Goal: Task Accomplishment & Management: Manage account settings

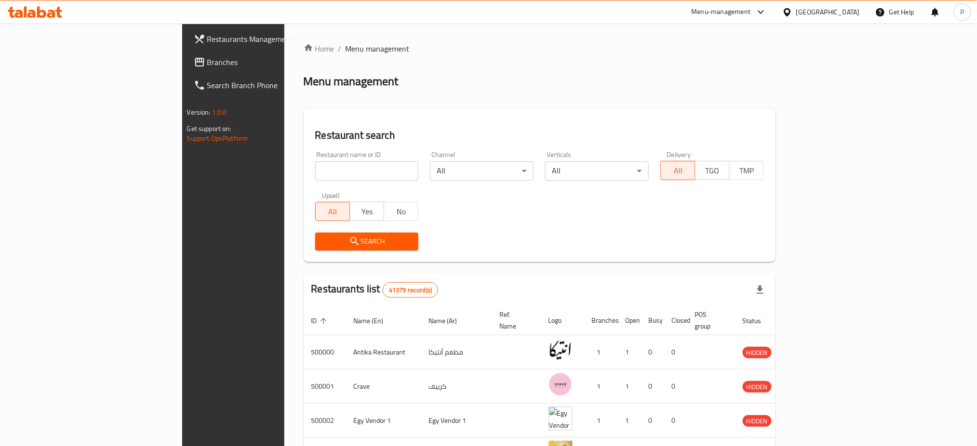
click at [792, 13] on icon at bounding box center [787, 12] width 10 height 10
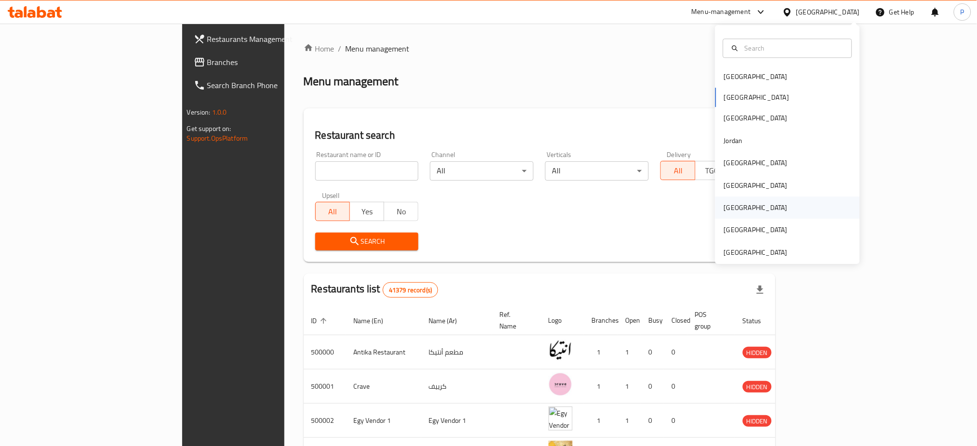
click at [724, 205] on div "[GEOGRAPHIC_DATA]" at bounding box center [756, 207] width 64 height 11
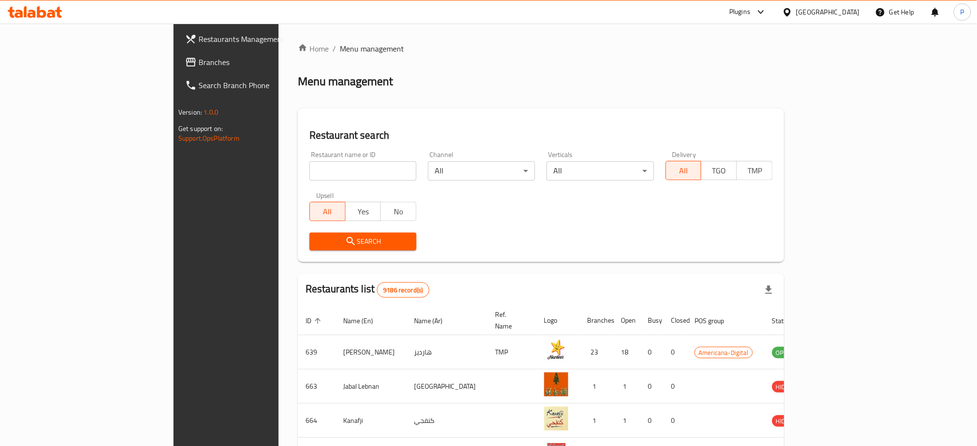
click at [337, 168] on input "search" at bounding box center [362, 170] width 107 height 19
paste input "[GEOGRAPHIC_DATA]"
type input "[GEOGRAPHIC_DATA]"
click button "Search" at bounding box center [362, 242] width 107 height 18
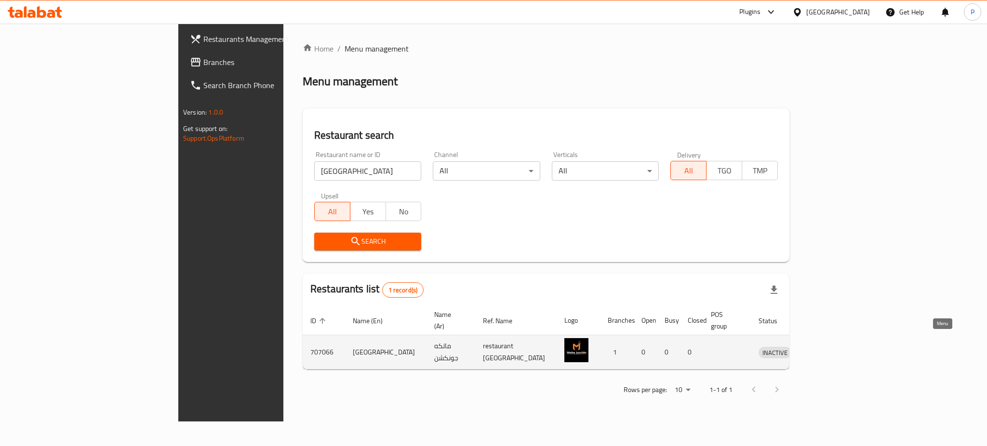
click at [828, 346] on link "enhanced table" at bounding box center [819, 352] width 18 height 12
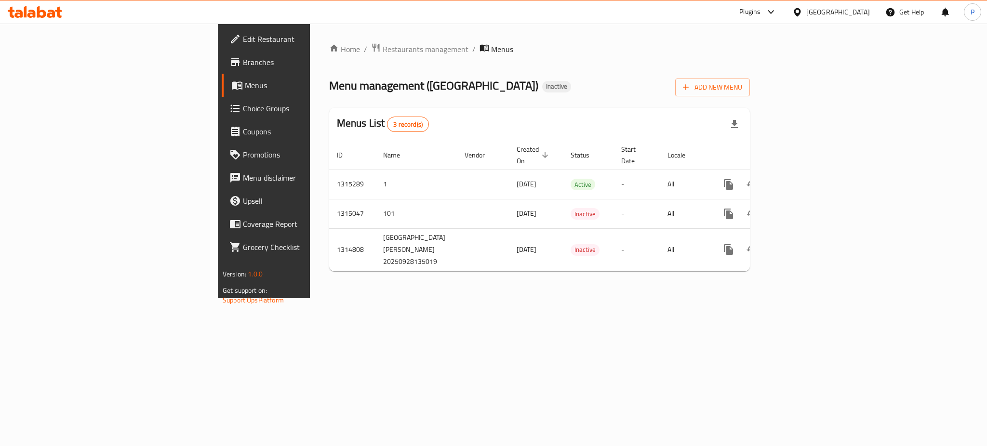
click at [378, 298] on div "Home / Restaurants management / Menus Menu management ( [GEOGRAPHIC_DATA] ) Ina…" at bounding box center [539, 161] width 459 height 275
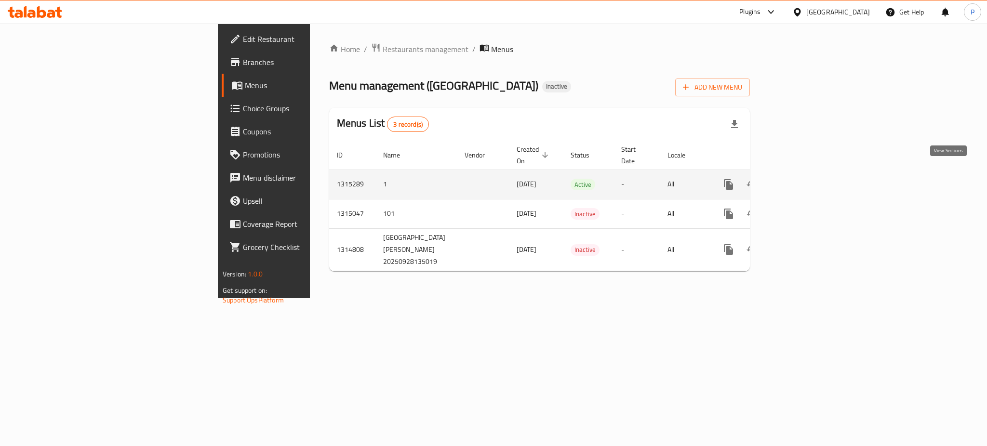
click at [804, 179] on icon "enhanced table" at bounding box center [798, 185] width 12 height 12
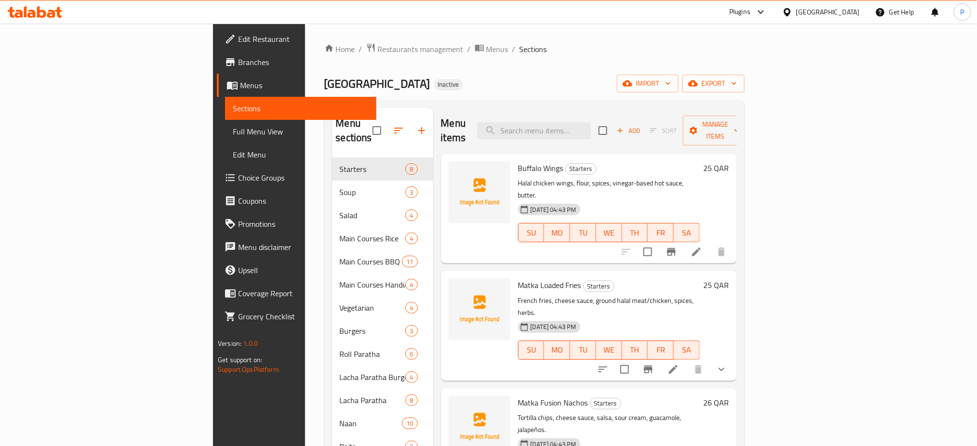
click at [436, 66] on div "Home / Restaurants management / Menus / Sections Matka Junction Inactive import…" at bounding box center [534, 302] width 420 height 519
click at [671, 78] on span "import" at bounding box center [647, 84] width 46 height 12
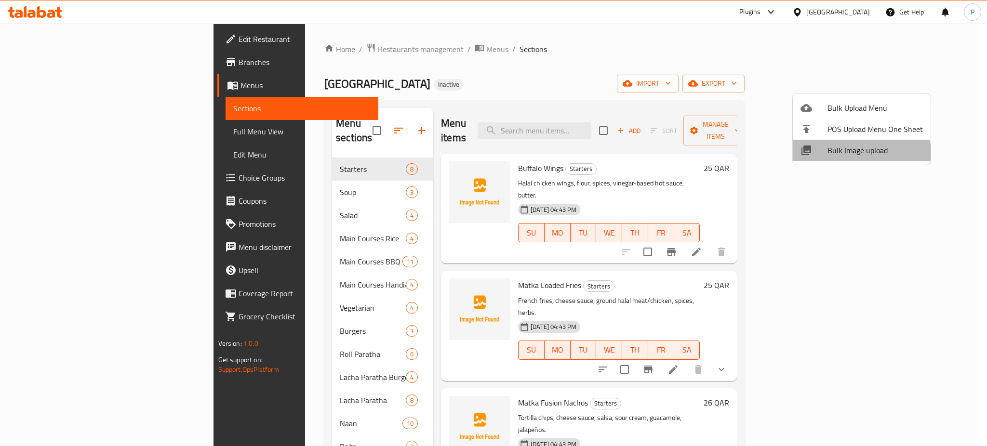
click at [836, 155] on span "Bulk Image upload" at bounding box center [874, 151] width 95 height 12
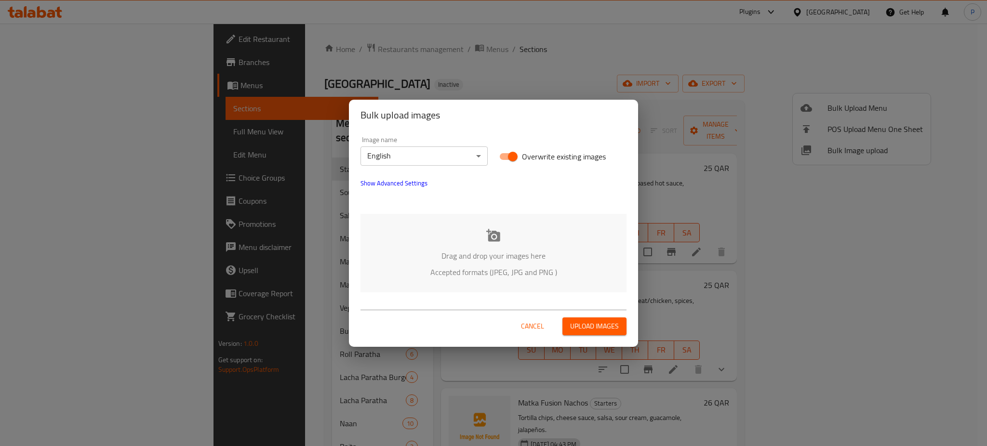
click at [489, 266] on p "Accepted formats (JPEG, JPG and PNG )" at bounding box center [493, 272] width 237 height 12
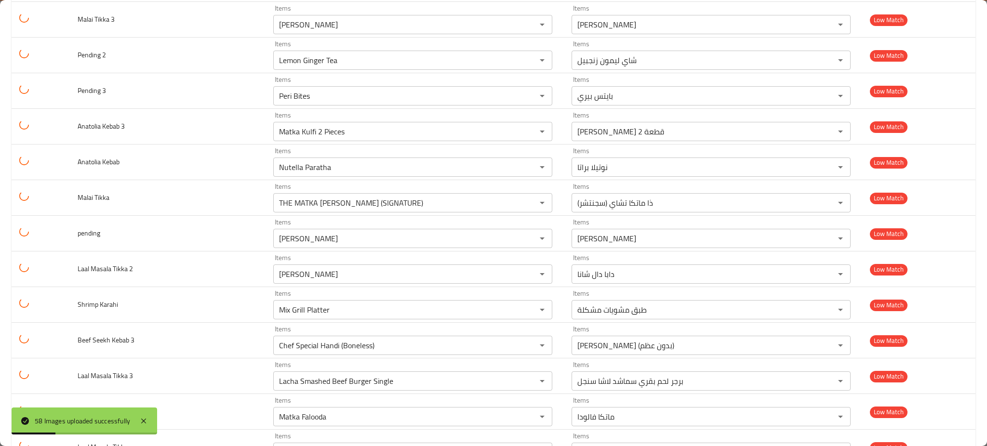
scroll to position [1790, 0]
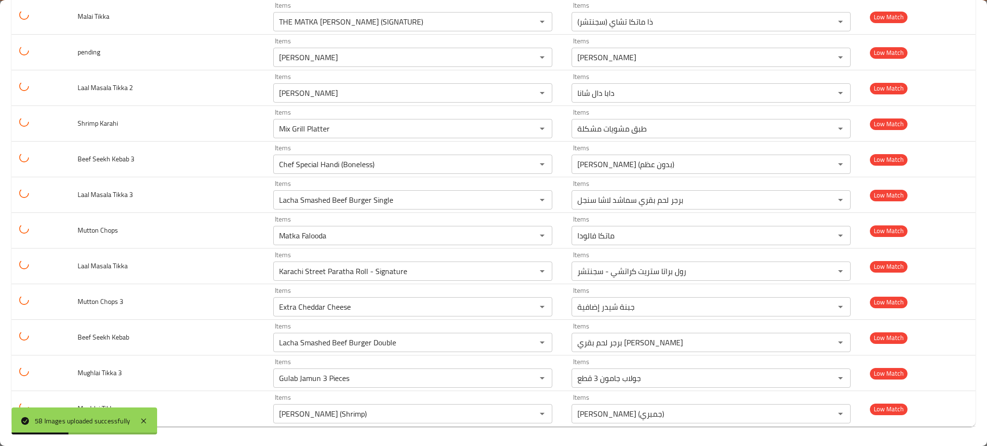
click at [152, 418] on div "58 Images uploaded successfully" at bounding box center [84, 421] width 145 height 27
click at [148, 421] on icon at bounding box center [144, 421] width 12 height 12
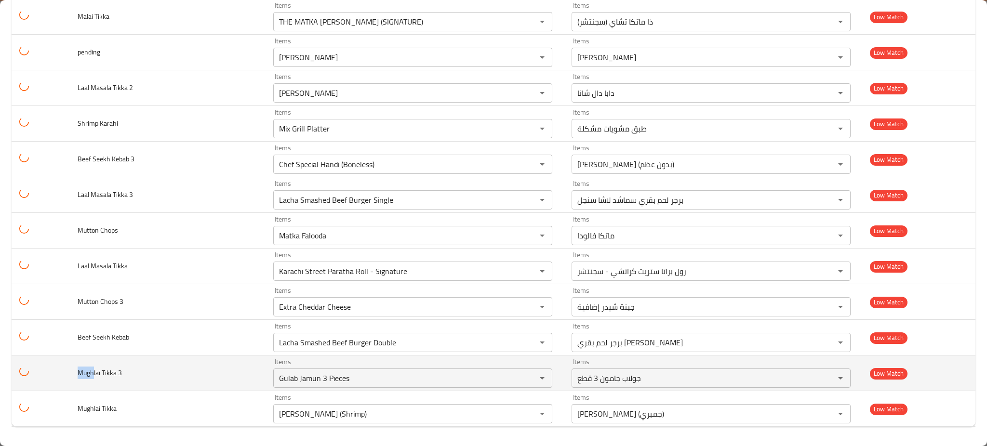
drag, startPoint x: 94, startPoint y: 372, endPoint x: 75, endPoint y: 372, distance: 19.3
click at [75, 372] on td "Mughlai Tikka 3" at bounding box center [168, 374] width 196 height 36
copy span "Mugh"
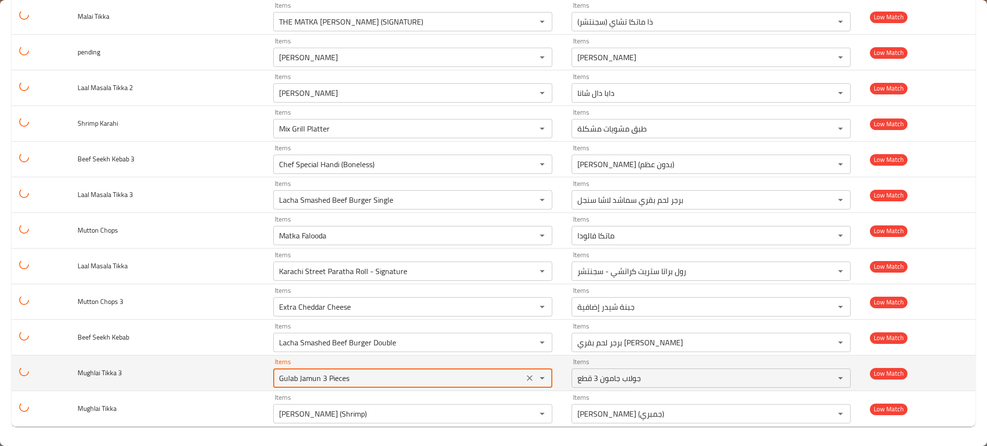
click at [305, 384] on 3 "Gulab Jamun 3 Pieces" at bounding box center [398, 377] width 245 height 13
paste 3 "Mugh"
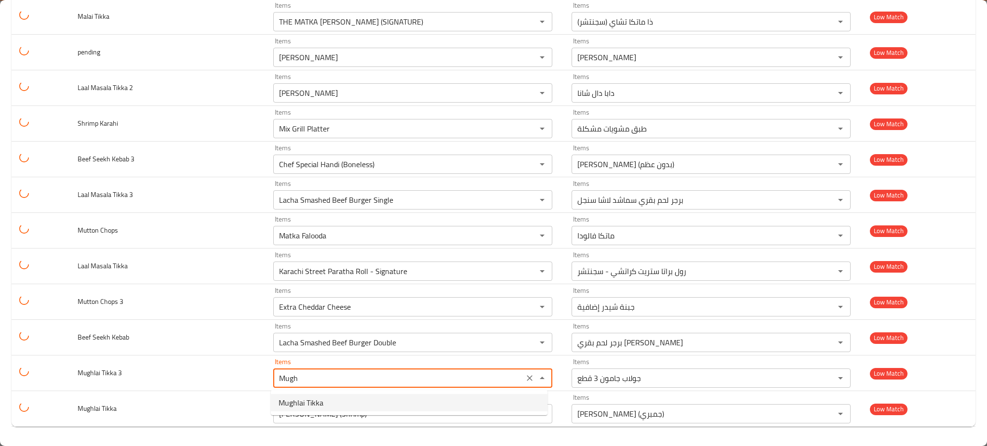
click at [299, 405] on span "Mughlai Tikka" at bounding box center [300, 403] width 45 height 12
type 3 "Mughlai Tikka"
type 3-ar "موغلاي تكا"
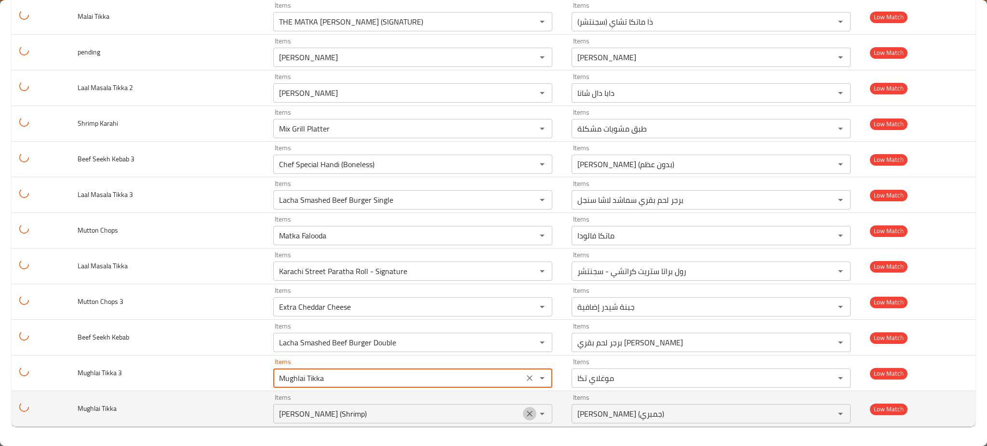
click at [528, 411] on icon "Clear" at bounding box center [530, 414] width 10 height 10
type 3 "Mughlai Tikka"
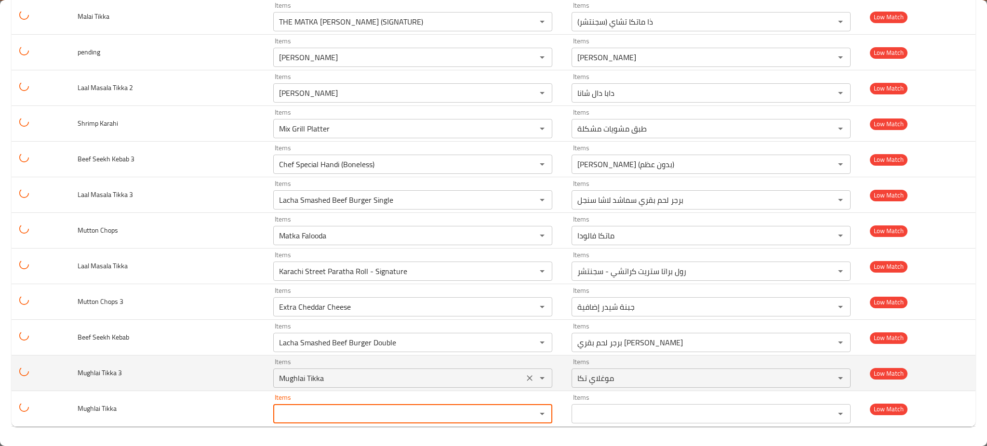
click at [527, 382] on icon "Clear" at bounding box center [530, 378] width 10 height 10
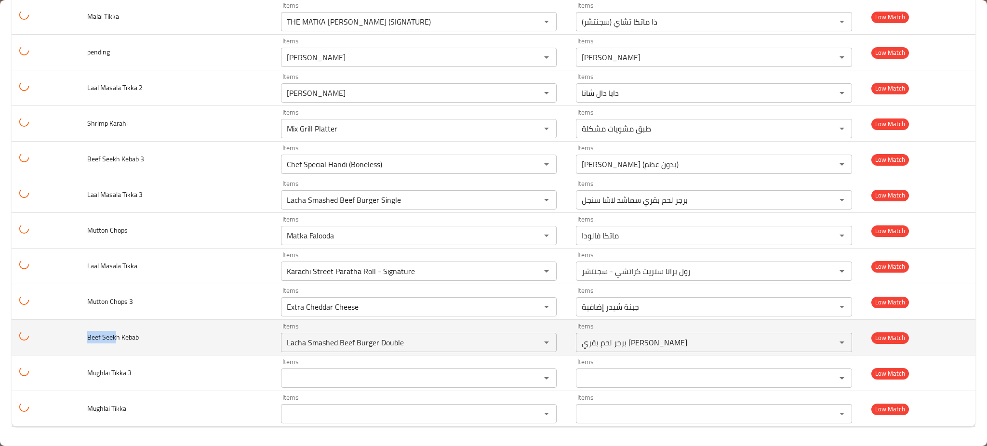
drag, startPoint x: 116, startPoint y: 338, endPoint x: 85, endPoint y: 334, distance: 31.6
click at [85, 334] on td "Beef Seekh Kebab" at bounding box center [176, 338] width 194 height 36
copy span "Beef Seek"
click at [333, 354] on td "Items Lacha Smashed Beef Burger Double Items" at bounding box center [420, 338] width 295 height 36
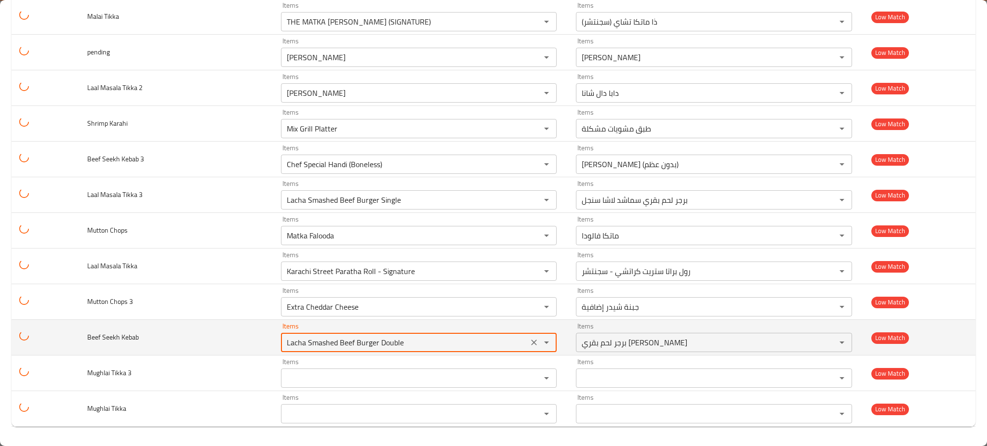
click at [340, 346] on Kebab "Lacha Smashed Beef Burger Double" at bounding box center [404, 342] width 241 height 13
paste Kebab "Beef Seek"
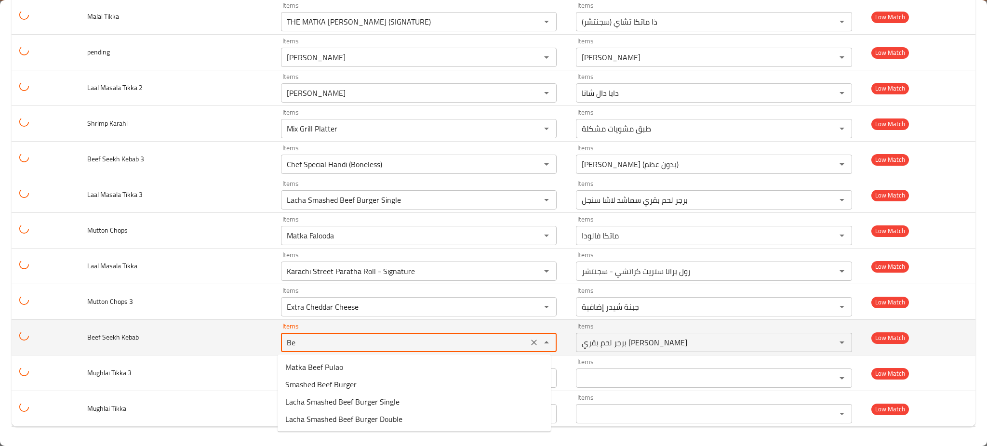
type Kebab "B"
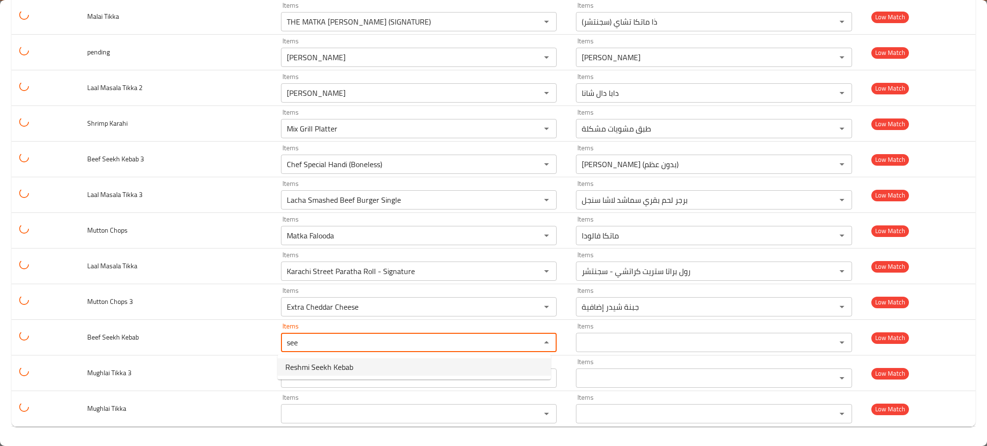
click at [405, 365] on Kebab-option-0 "Reshmi Seekh Kebab" at bounding box center [413, 366] width 273 height 17
type Kebab "Reshmi Seekh Kebab"
type Kebab-ar "سيخ كباب ريشمي"
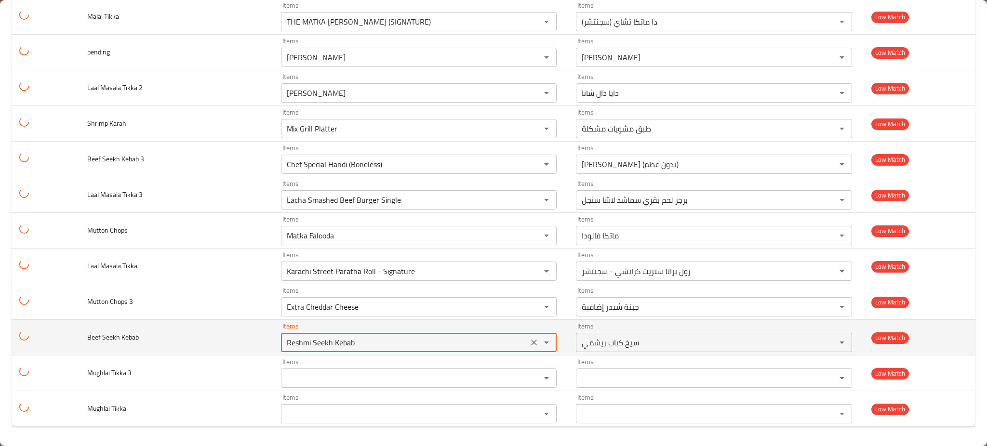
click at [531, 342] on icon "Clear" at bounding box center [534, 343] width 6 height 6
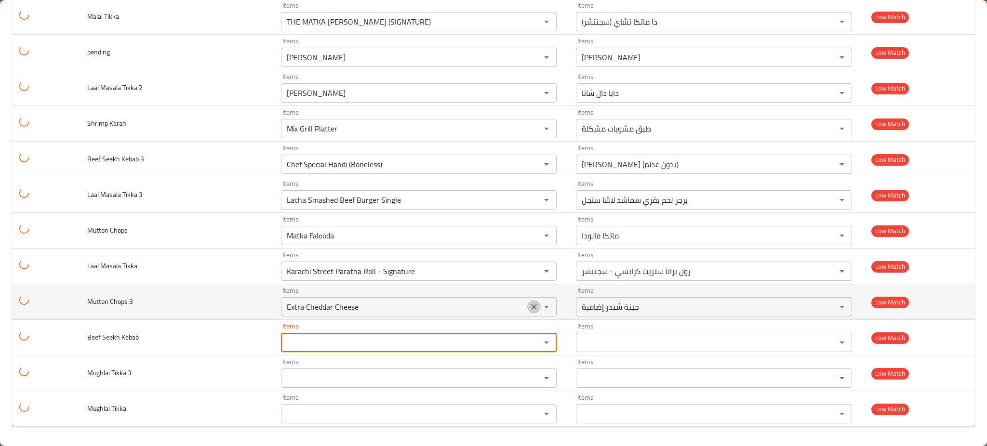
click at [531, 306] on icon "Clear" at bounding box center [534, 307] width 10 height 10
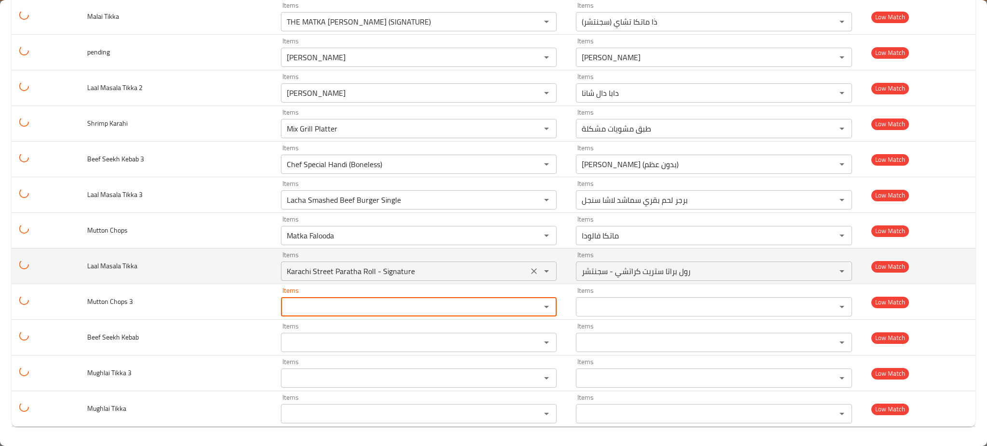
click at [532, 269] on icon "Clear" at bounding box center [534, 271] width 10 height 10
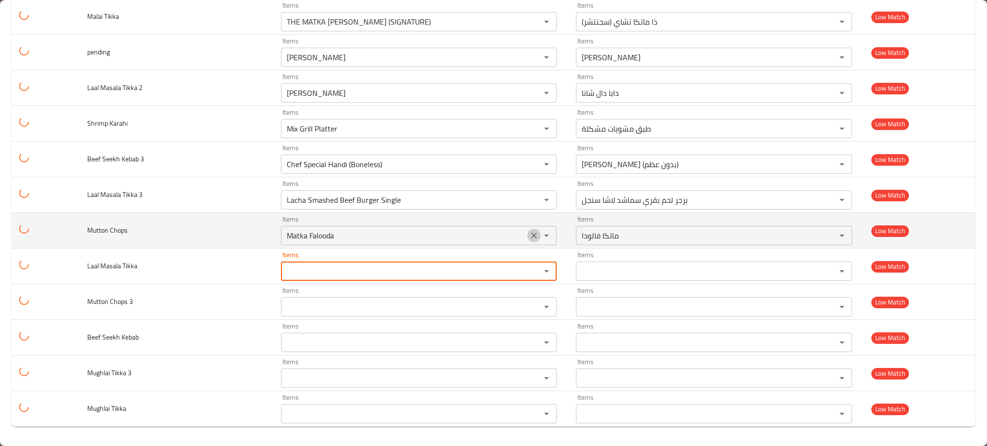
click at [529, 233] on icon "Clear" at bounding box center [534, 236] width 10 height 10
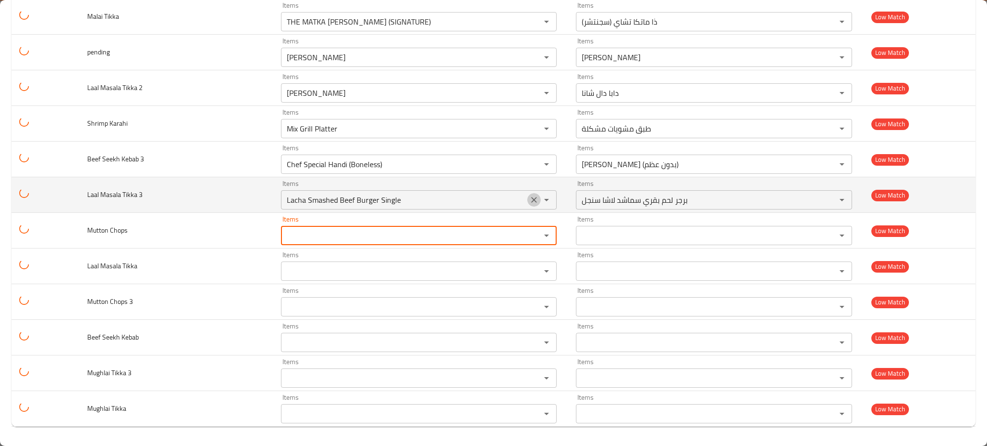
click at [528, 195] on button "Clear" at bounding box center [533, 199] width 13 height 13
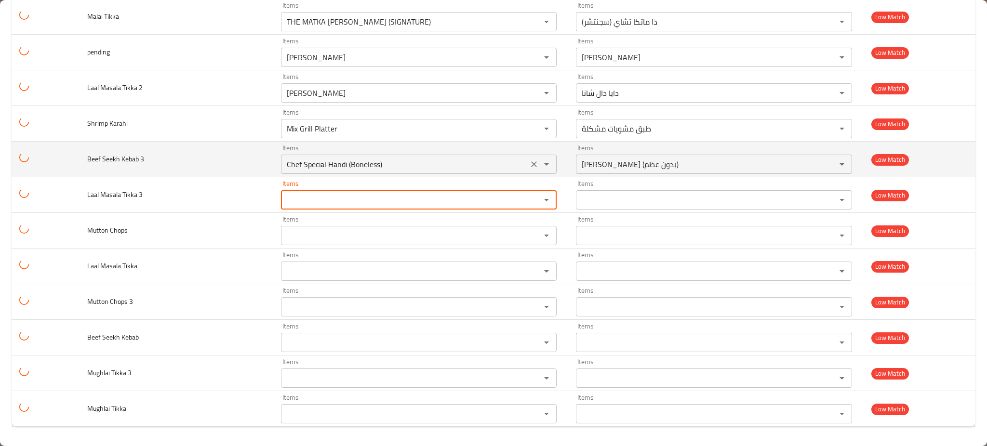
click at [532, 161] on div "Chef Special Handi (Boneless) Items" at bounding box center [419, 164] width 276 height 19
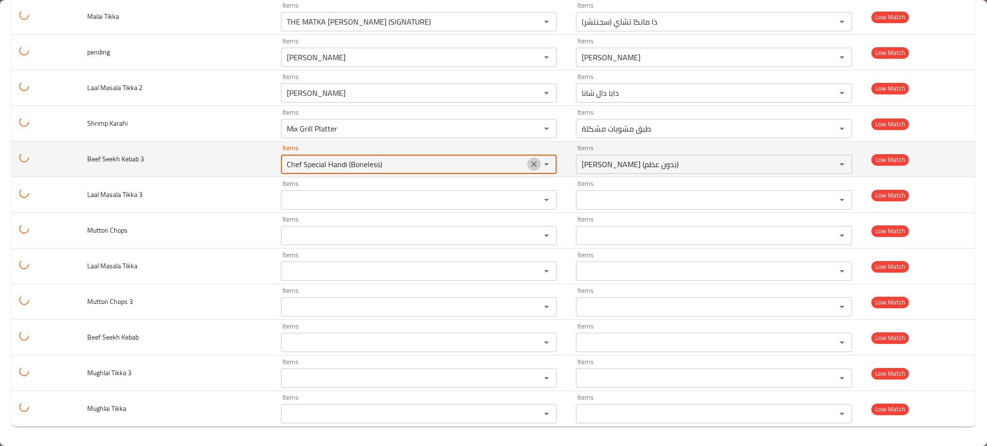
click at [539, 167] on icon "Clear" at bounding box center [534, 164] width 10 height 10
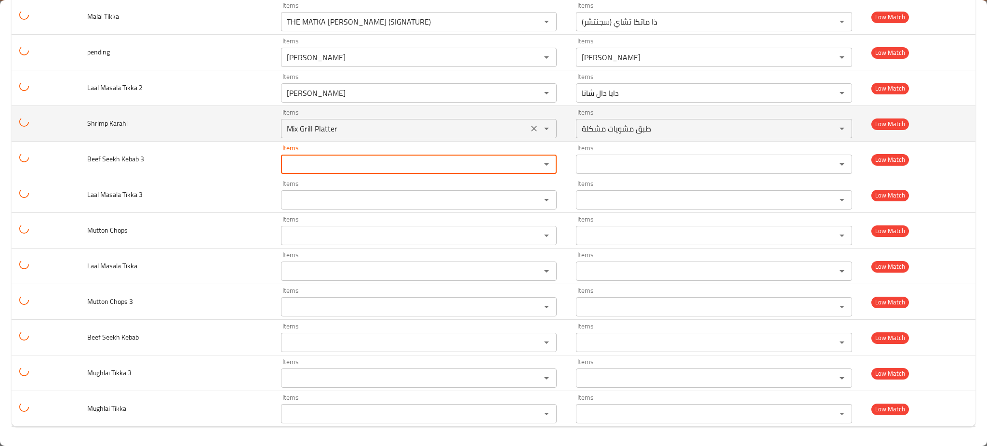
click at [539, 129] on icon "Clear" at bounding box center [534, 129] width 10 height 10
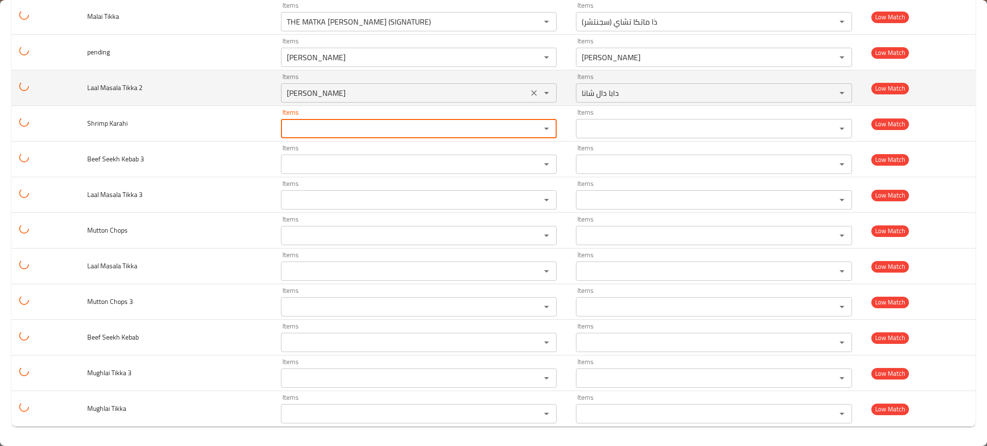
click at [541, 90] on button "Clear" at bounding box center [533, 92] width 13 height 13
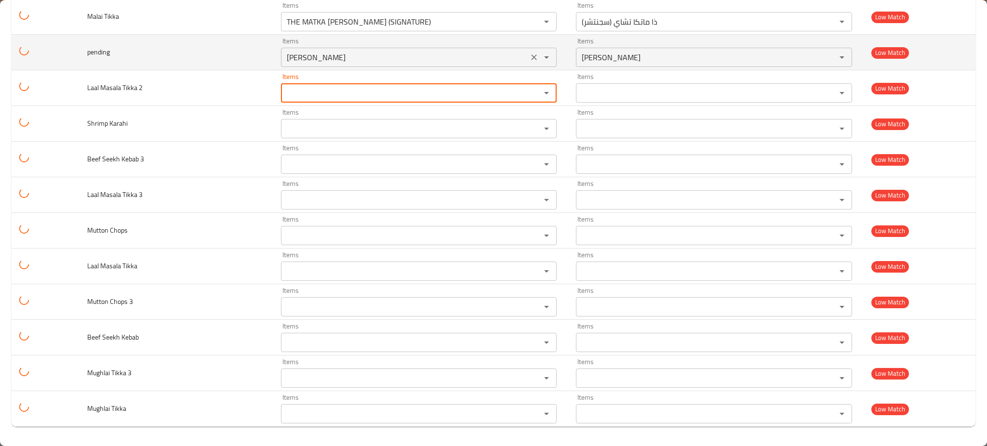
click at [539, 58] on icon "Clear" at bounding box center [534, 58] width 10 height 10
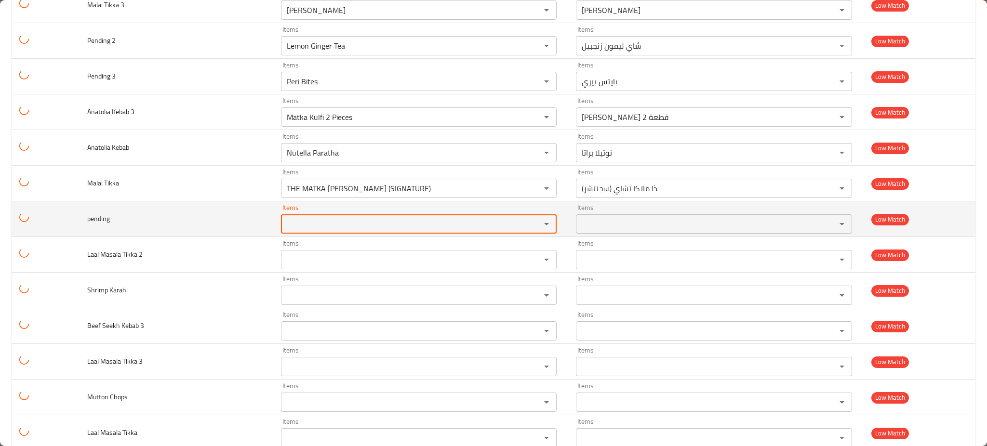
scroll to position [1620, 0]
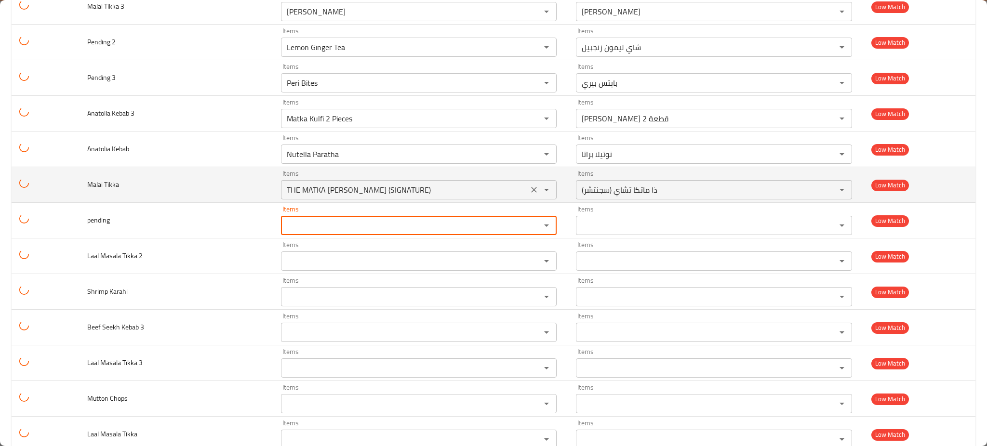
click at [546, 182] on div "THE MATKA [PERSON_NAME] (SIGNATURE) Items" at bounding box center [419, 189] width 276 height 19
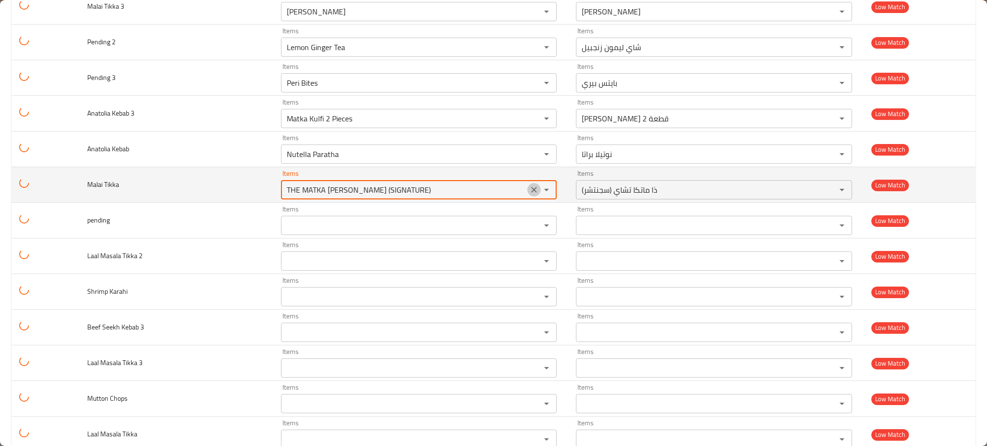
click at [537, 191] on icon "Clear" at bounding box center [534, 190] width 6 height 6
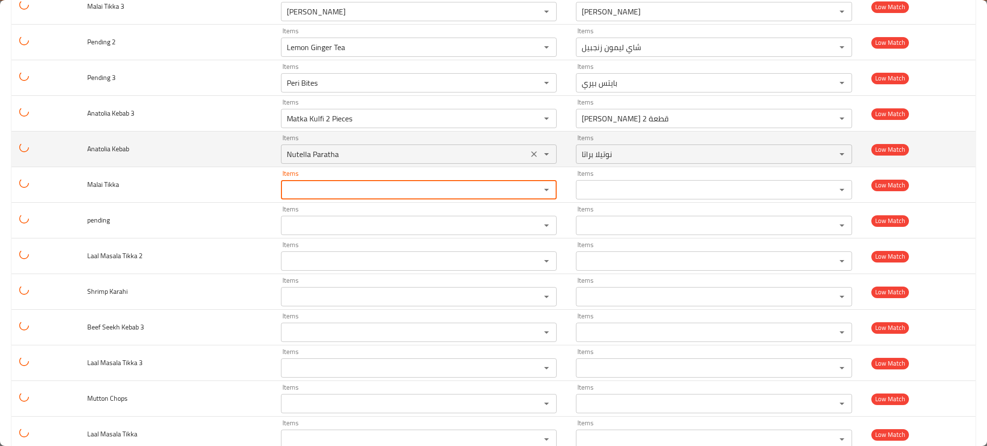
click at [539, 152] on icon "Clear" at bounding box center [534, 154] width 10 height 10
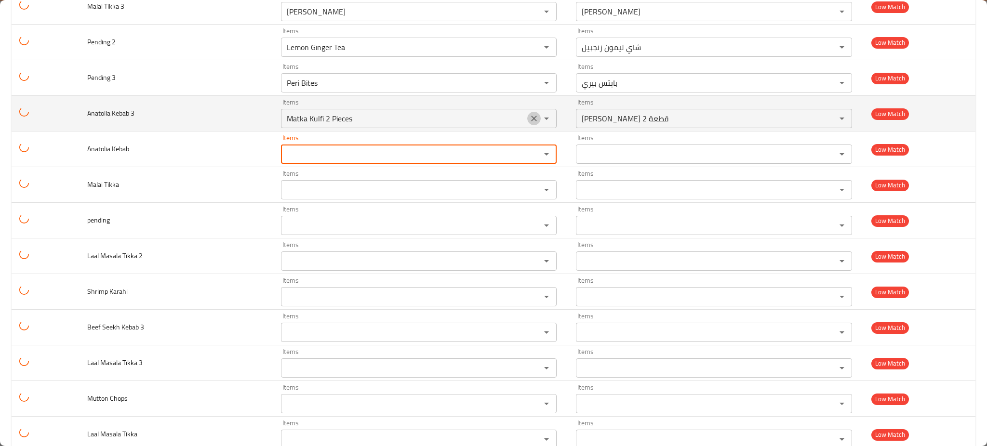
click at [537, 121] on icon "Clear" at bounding box center [534, 119] width 6 height 6
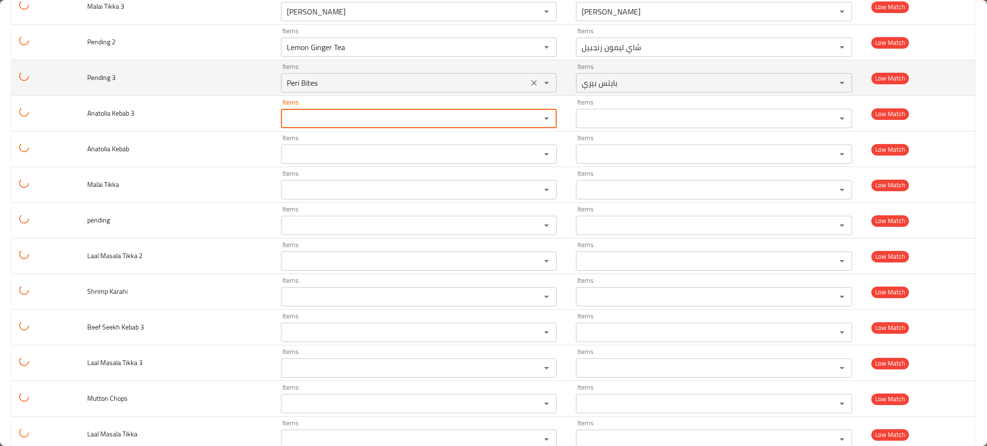
click at [552, 90] on div "enhanced table" at bounding box center [539, 82] width 25 height 13
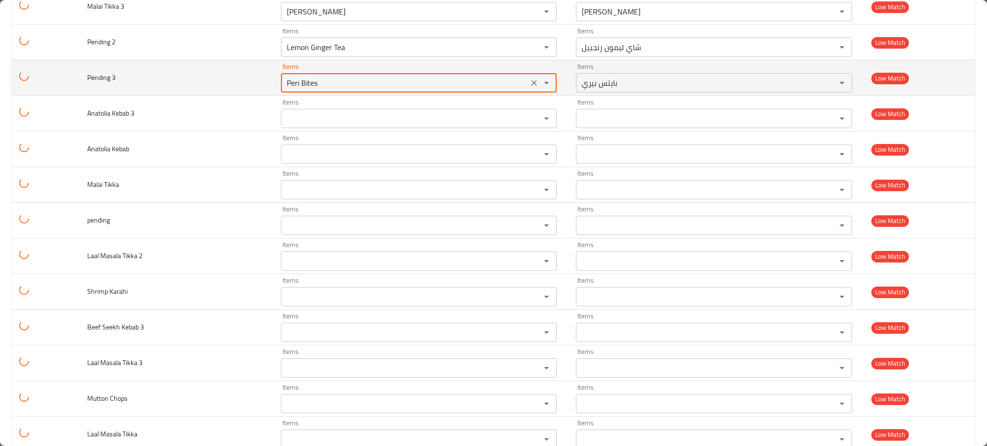
click at [542, 90] on div "Peri Bites Items" at bounding box center [419, 82] width 276 height 19
click at [541, 89] on button "Clear" at bounding box center [533, 82] width 13 height 13
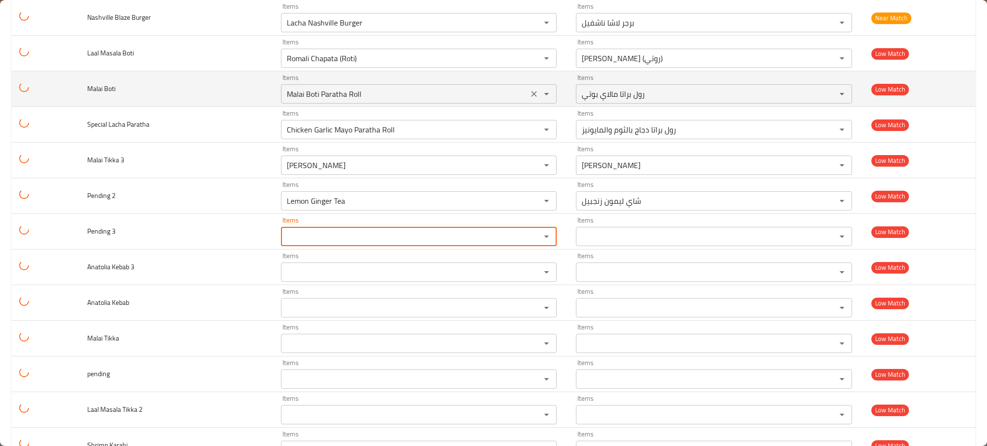
scroll to position [1466, 0]
click at [539, 92] on icon "Clear" at bounding box center [534, 95] width 10 height 10
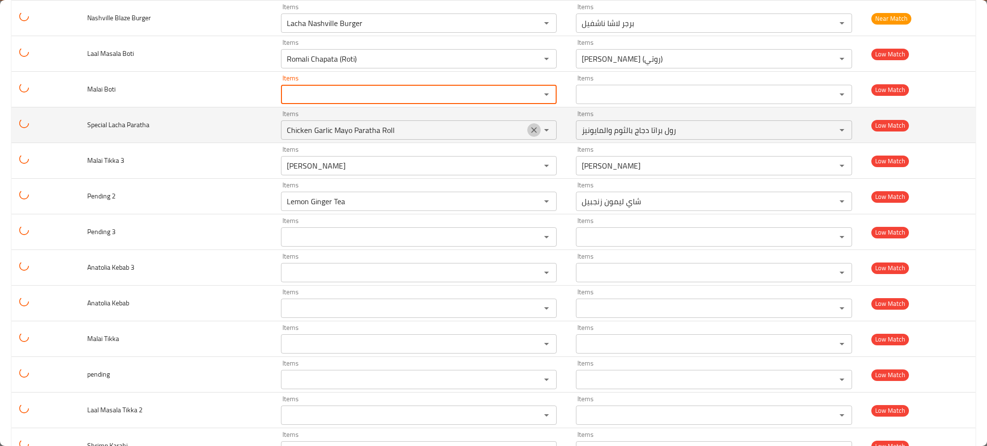
click at [539, 133] on icon "Clear" at bounding box center [534, 130] width 10 height 10
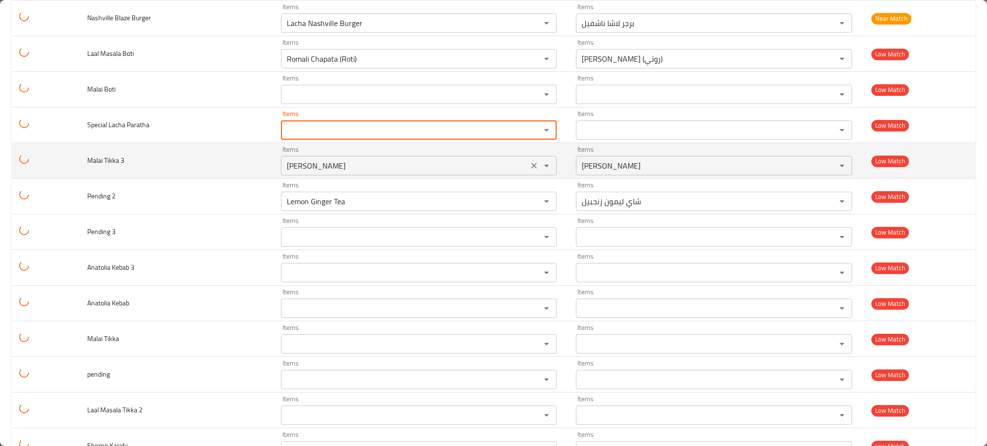
click at [539, 165] on icon "Clear" at bounding box center [534, 166] width 10 height 10
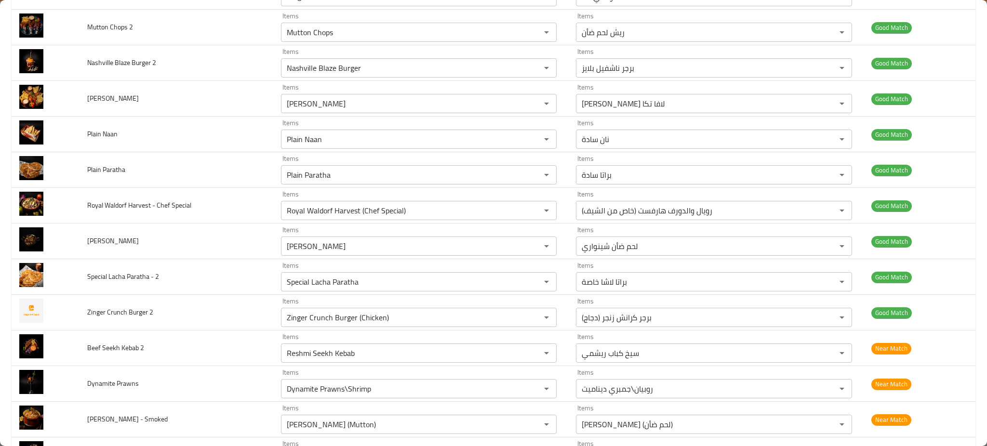
scroll to position [852, 0]
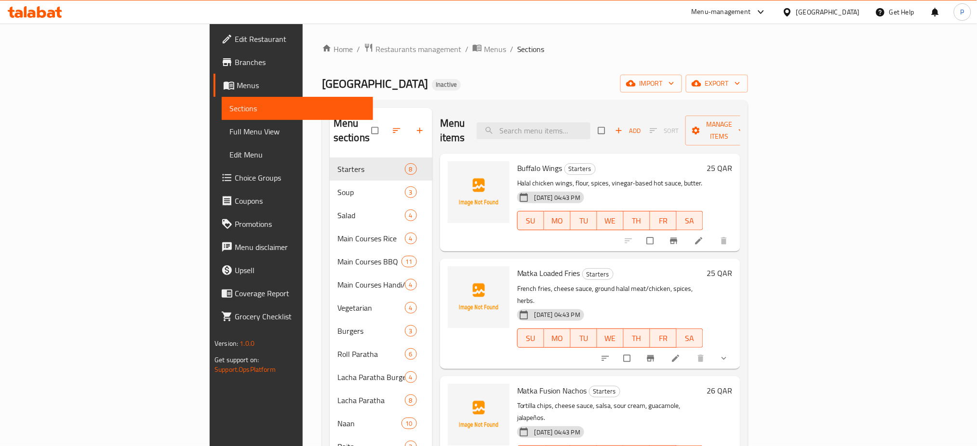
click at [748, 74] on div "Home / Restaurants management / Menus / Sections Matka Junction Inactive import…" at bounding box center [535, 302] width 426 height 519
click at [674, 83] on span "import" at bounding box center [651, 84] width 46 height 12
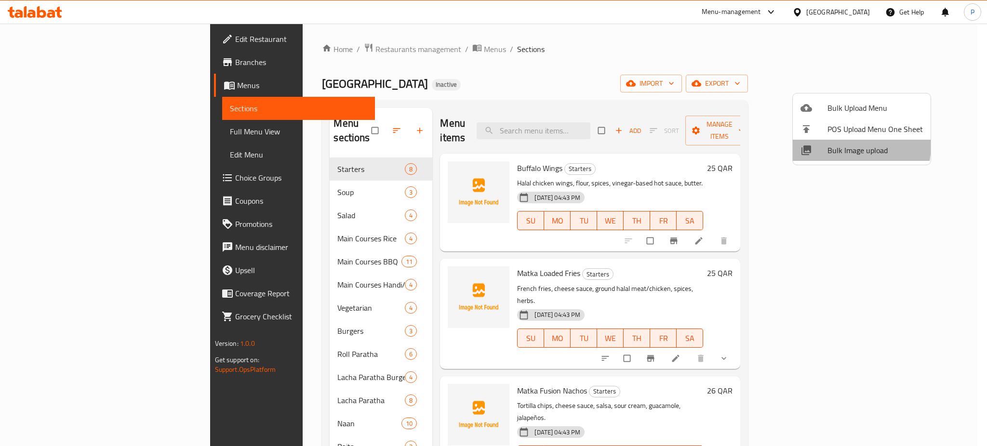
click at [832, 145] on span "Bulk Image upload" at bounding box center [874, 151] width 95 height 12
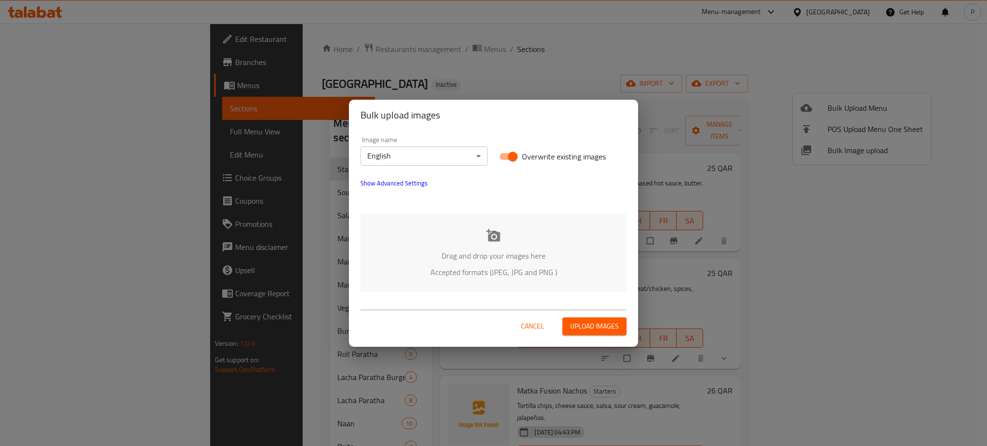
click at [535, 267] on p "Accepted formats (JPEG, JPG and PNG )" at bounding box center [493, 272] width 237 height 12
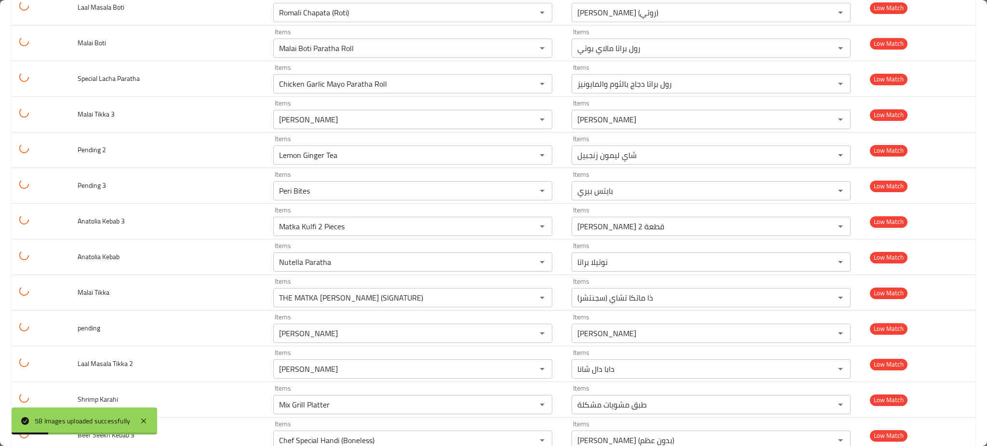
scroll to position [1790, 0]
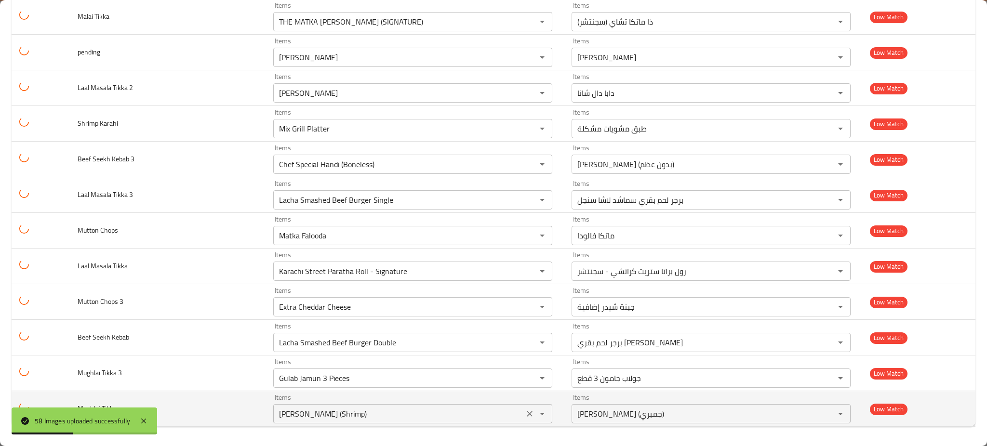
click at [527, 415] on icon "Clear" at bounding box center [530, 414] width 6 height 6
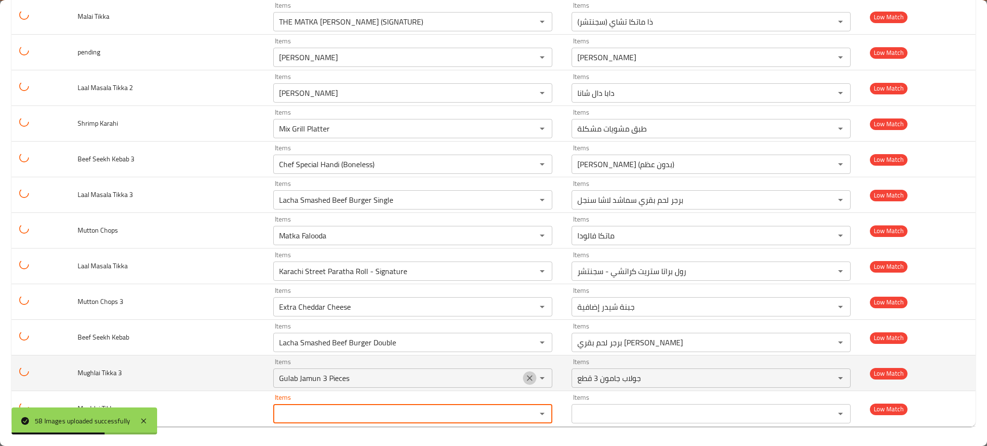
click at [525, 378] on icon "Clear" at bounding box center [530, 378] width 10 height 10
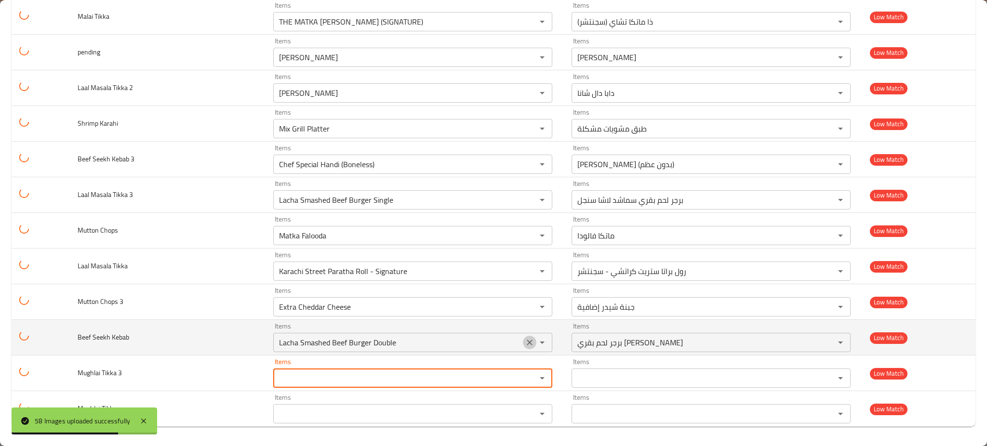
click at [526, 339] on icon "Clear" at bounding box center [530, 343] width 10 height 10
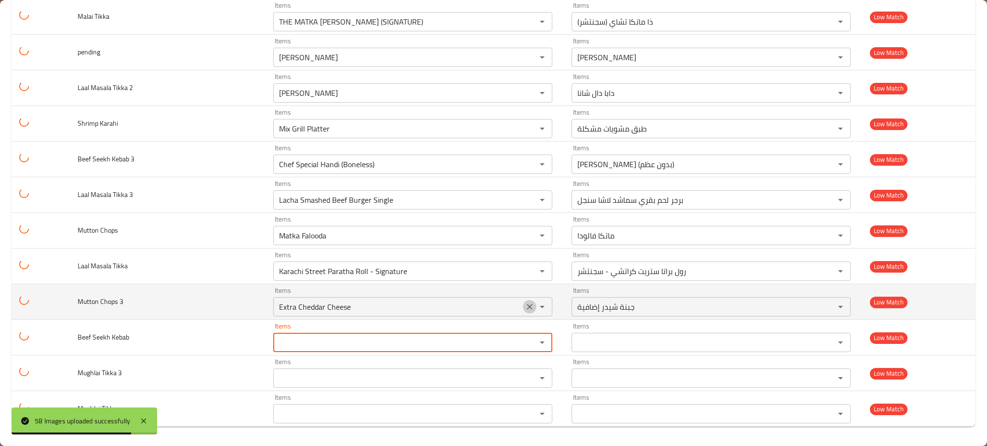
click at [526, 304] on icon "Clear" at bounding box center [530, 307] width 10 height 10
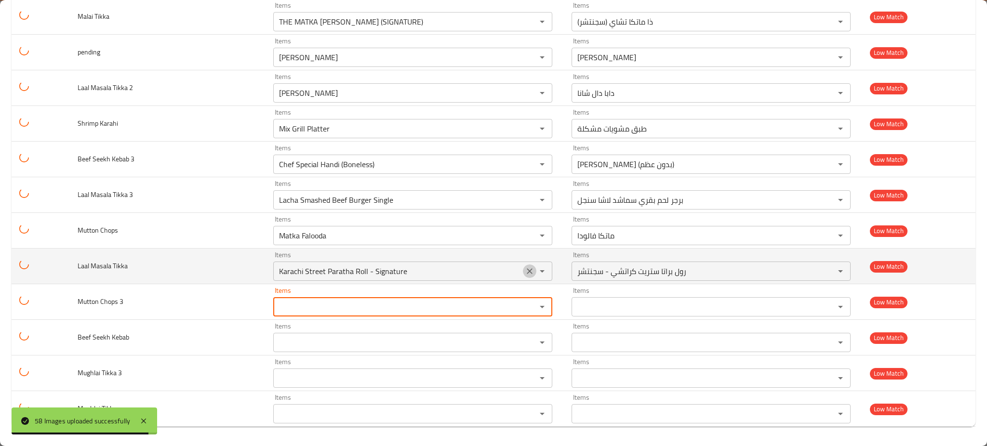
click at [525, 273] on icon "Clear" at bounding box center [530, 271] width 10 height 10
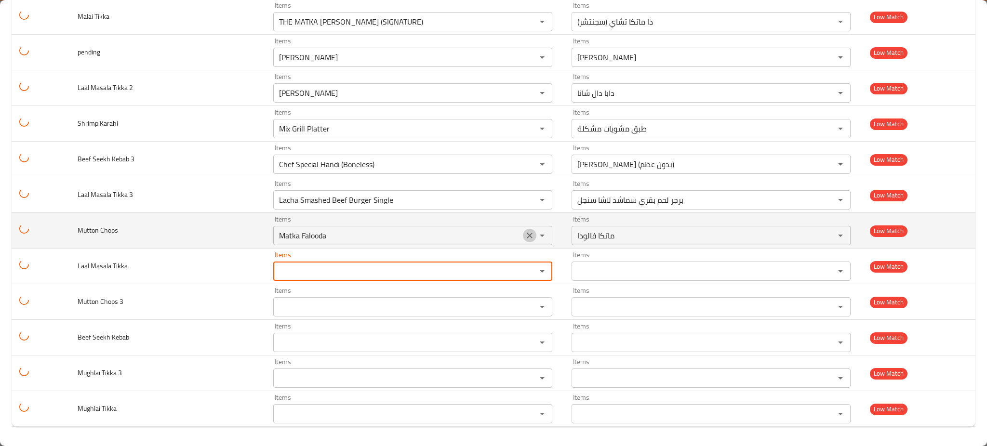
click at [525, 237] on icon "Clear" at bounding box center [530, 236] width 10 height 10
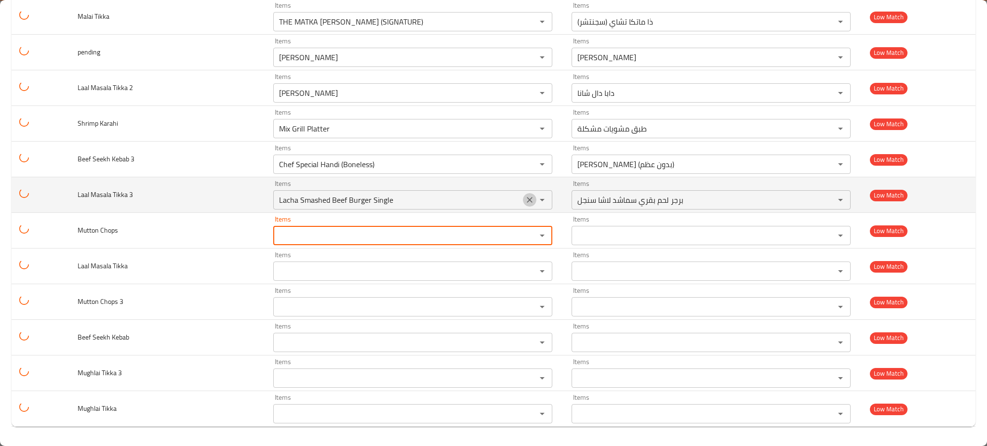
click at [525, 199] on icon "Clear" at bounding box center [530, 200] width 10 height 10
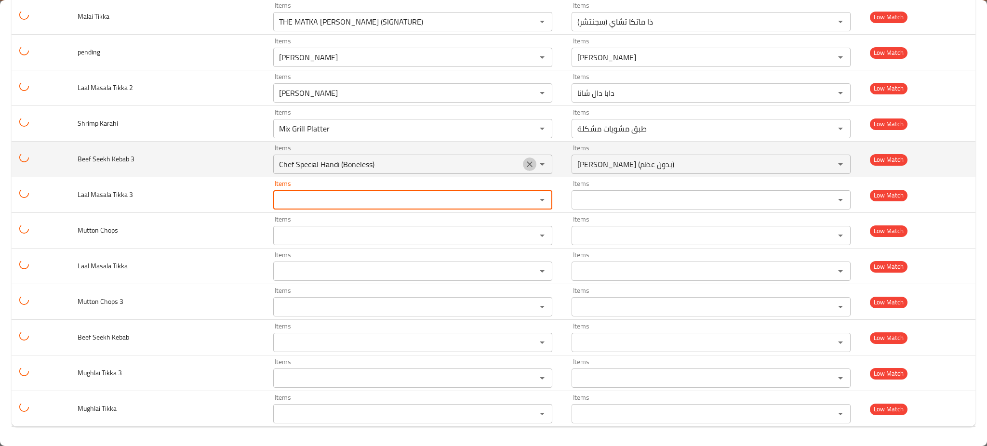
click at [526, 161] on icon "Clear" at bounding box center [530, 164] width 10 height 10
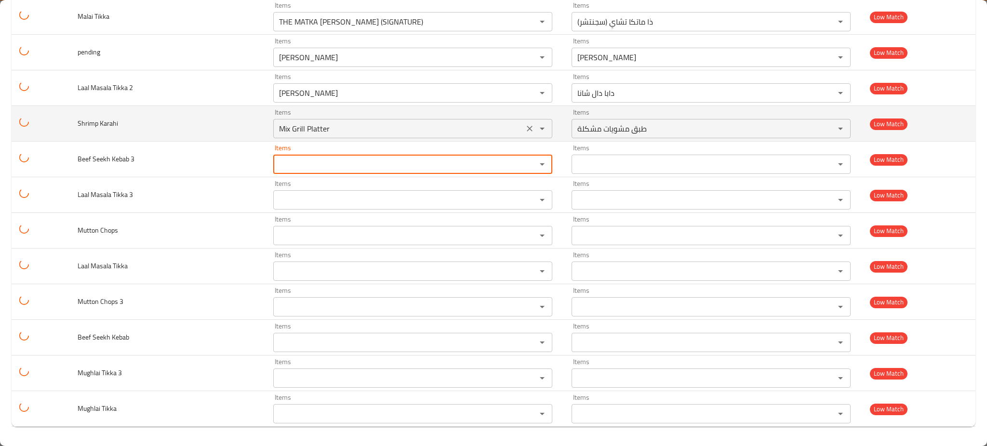
drag, startPoint x: 529, startPoint y: 136, endPoint x: 524, endPoint y: 128, distance: 9.8
click at [524, 128] on div "Mix Grill Platter Items" at bounding box center [412, 128] width 279 height 19
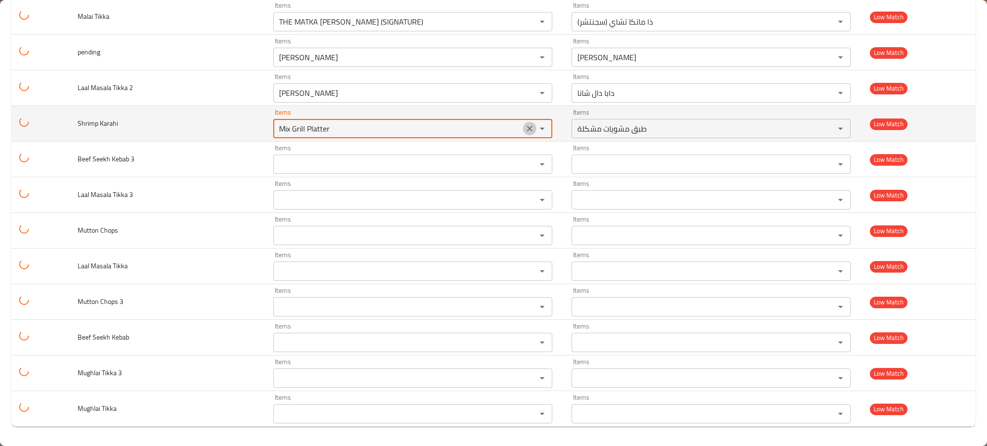
click at [525, 128] on icon "Clear" at bounding box center [530, 129] width 10 height 10
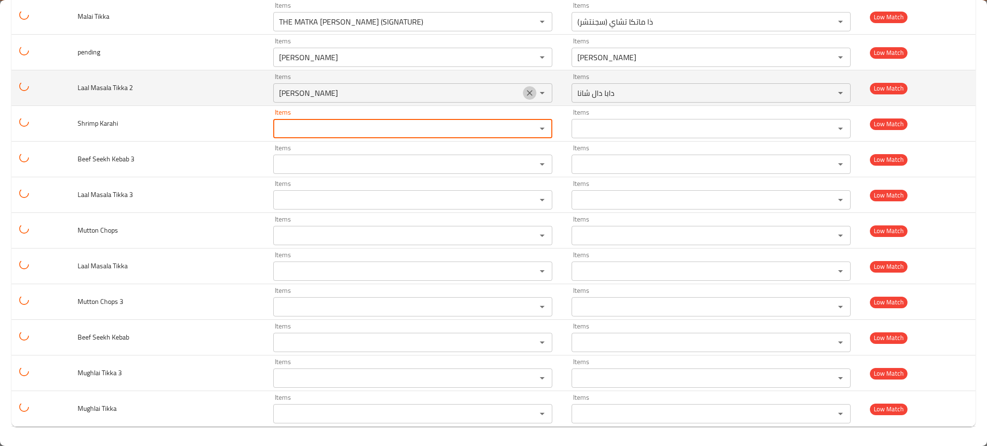
click at [525, 95] on icon "Clear" at bounding box center [530, 93] width 10 height 10
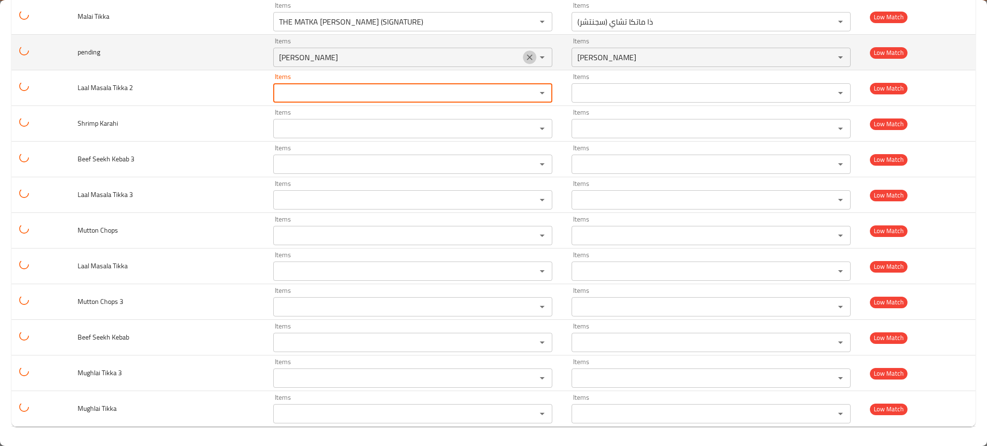
click at [525, 59] on icon "Clear" at bounding box center [530, 58] width 10 height 10
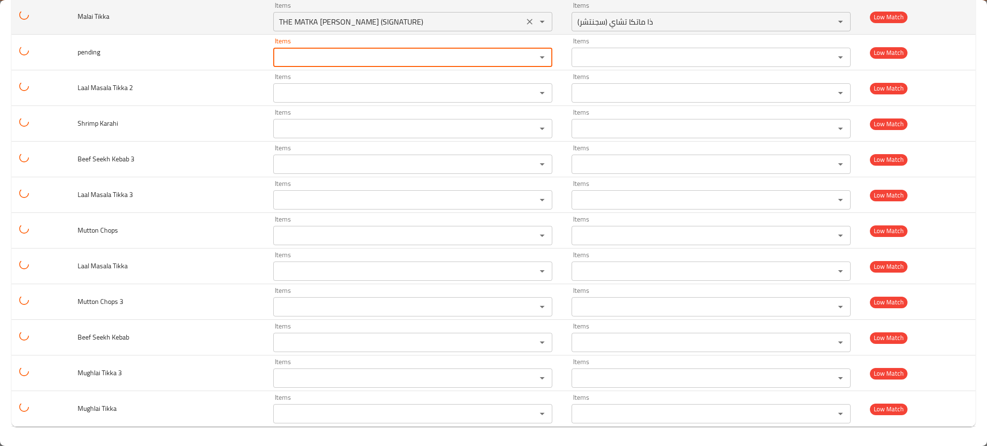
click at [523, 27] on button "Clear" at bounding box center [529, 21] width 13 height 13
click at [523, 27] on div "enhanced table" at bounding box center [535, 21] width 25 height 13
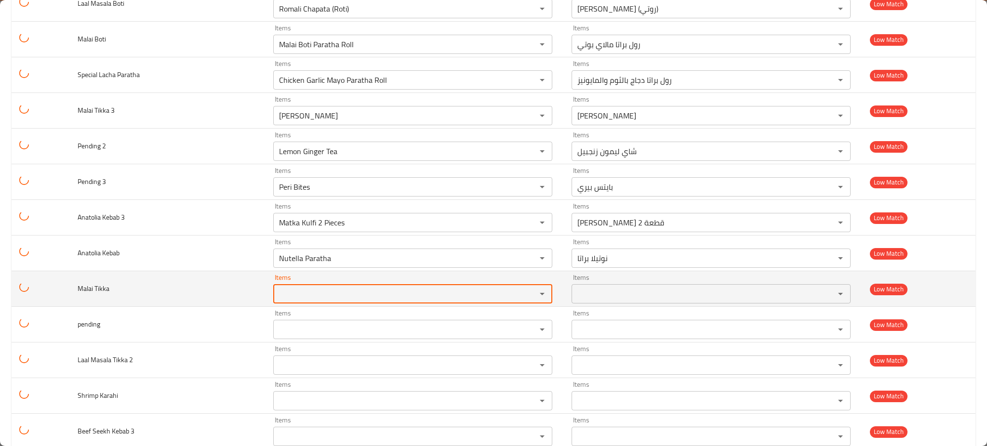
scroll to position [1502, 0]
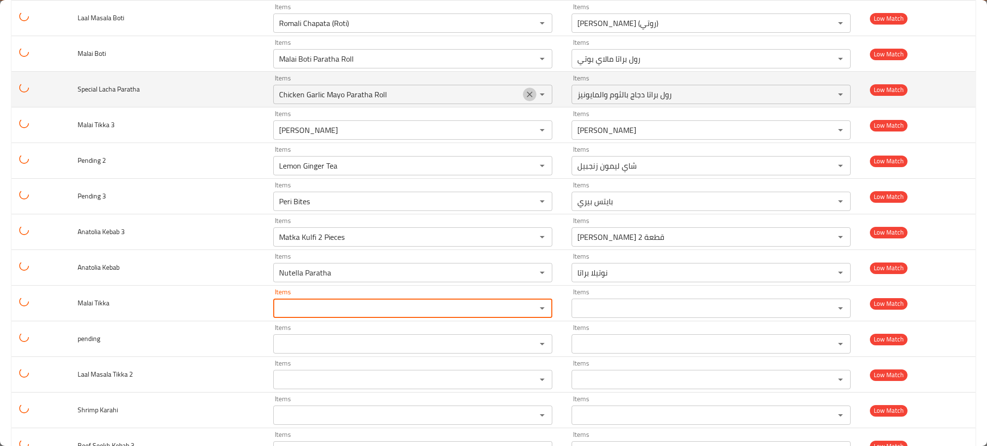
click at [527, 96] on icon "Clear" at bounding box center [530, 95] width 6 height 6
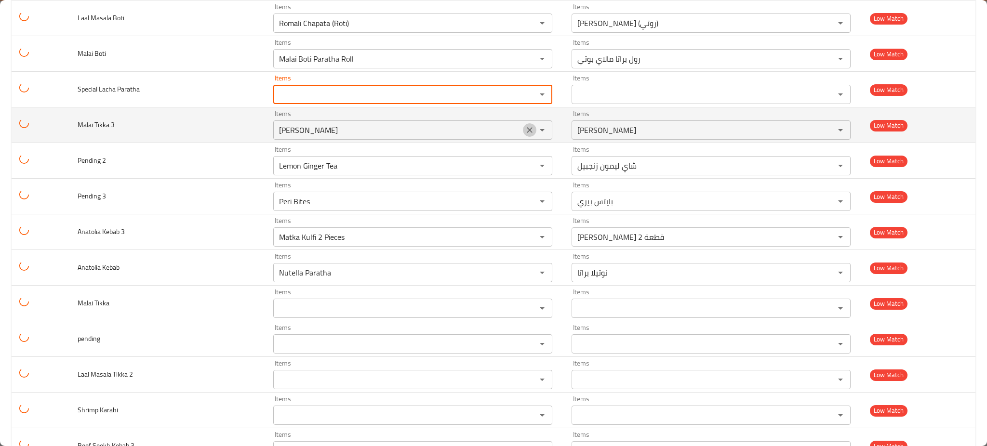
click at [525, 128] on icon "Clear" at bounding box center [530, 130] width 10 height 10
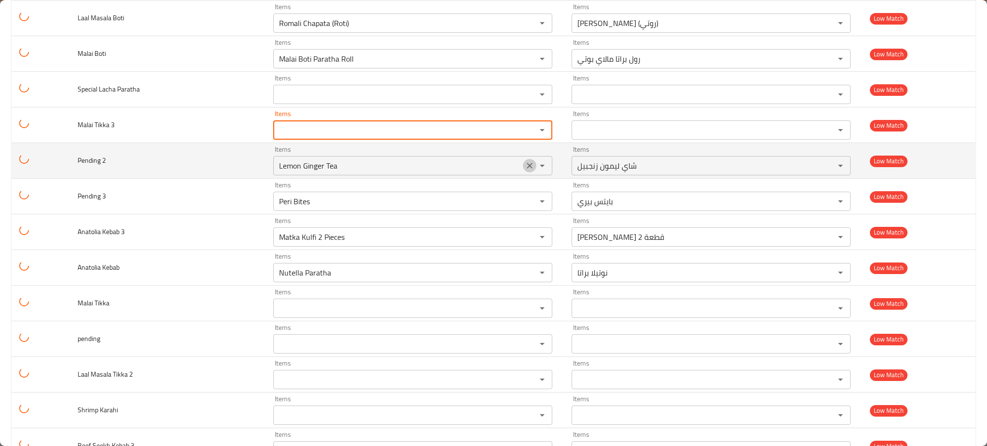
click at [525, 163] on icon "Clear" at bounding box center [530, 166] width 10 height 10
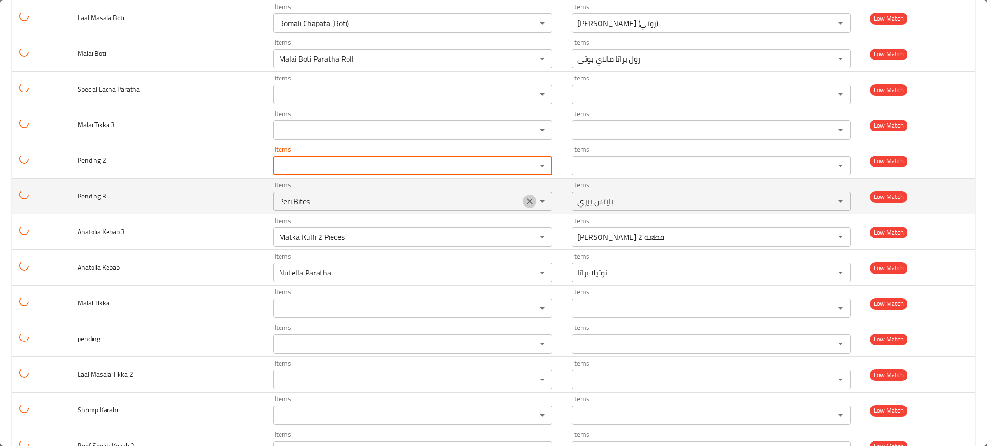
click at [525, 198] on icon "Clear" at bounding box center [530, 202] width 10 height 10
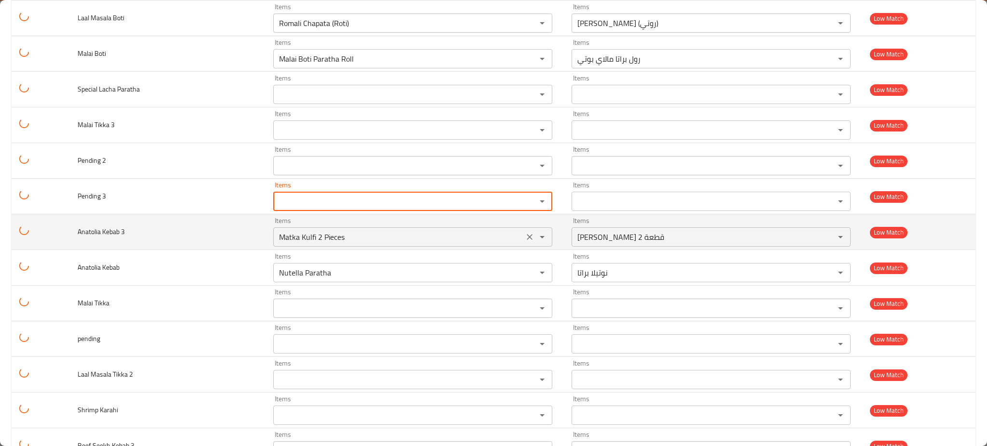
click at [522, 226] on div "Items Matka Kulfi 2 Pieces Items" at bounding box center [412, 231] width 279 height 29
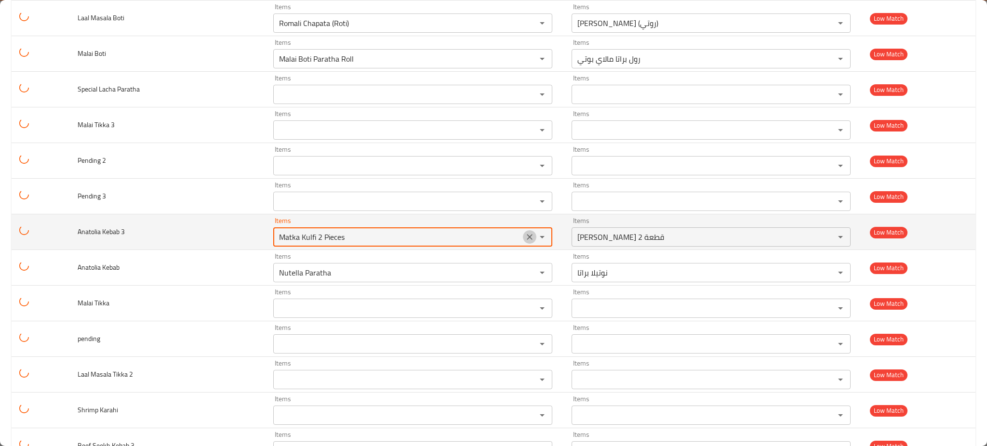
click at [525, 234] on icon "Clear" at bounding box center [530, 237] width 10 height 10
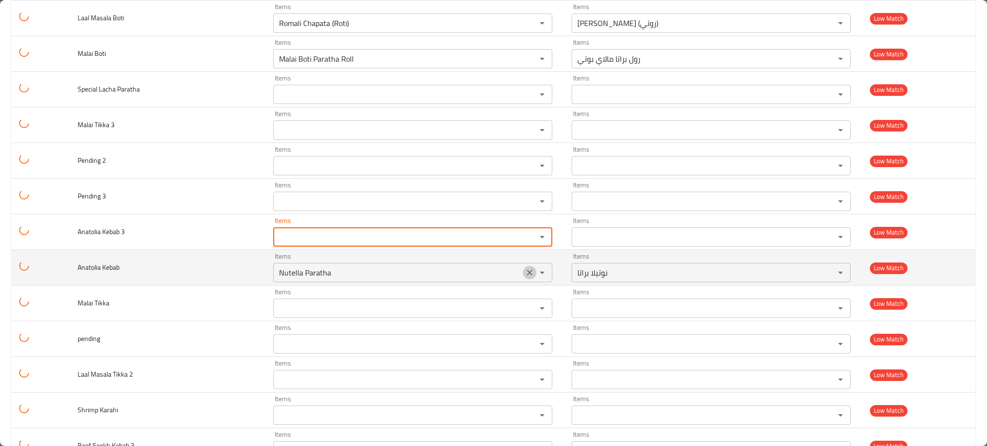
click at [525, 274] on icon "Clear" at bounding box center [530, 273] width 10 height 10
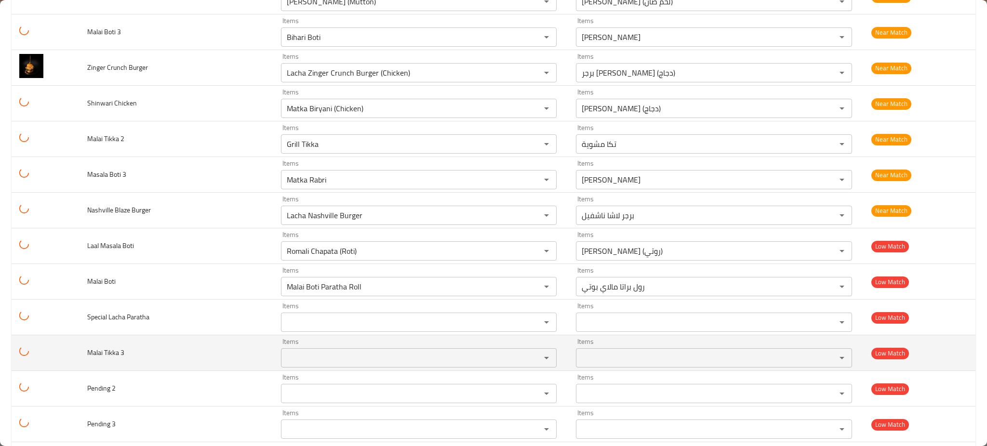
scroll to position [1273, 0]
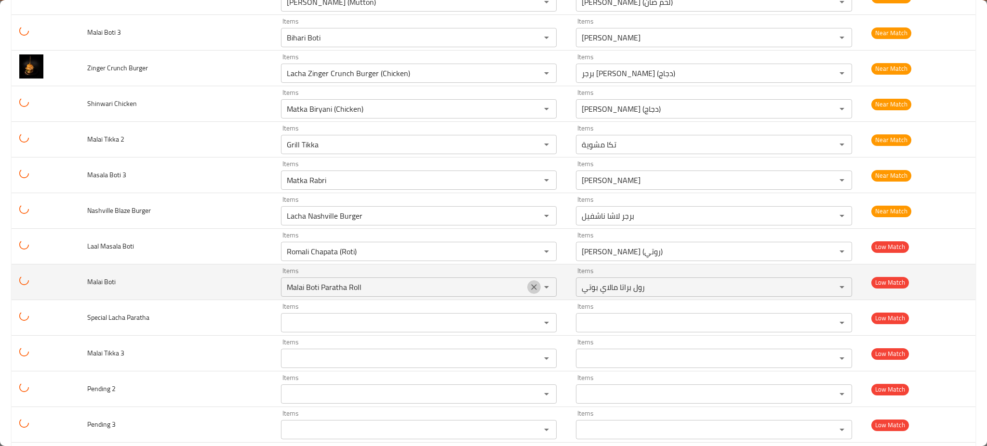
click at [529, 292] on icon "Clear" at bounding box center [534, 287] width 10 height 10
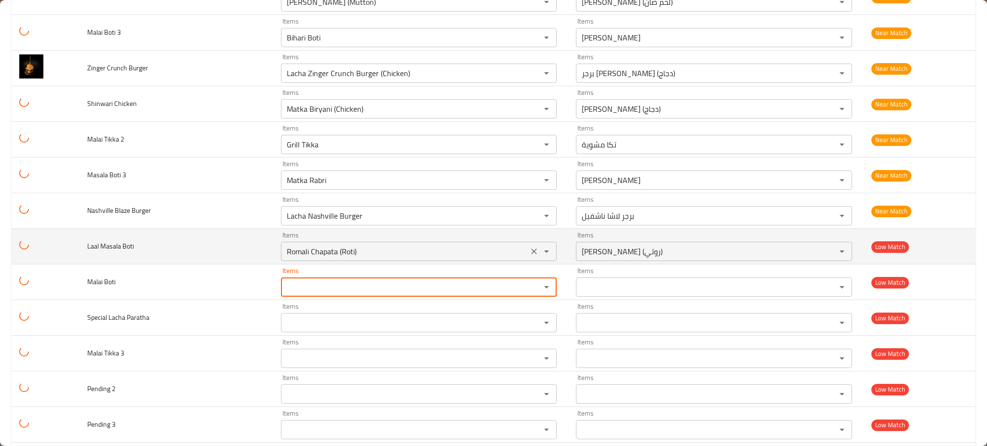
click at [529, 250] on icon "Clear" at bounding box center [534, 252] width 10 height 10
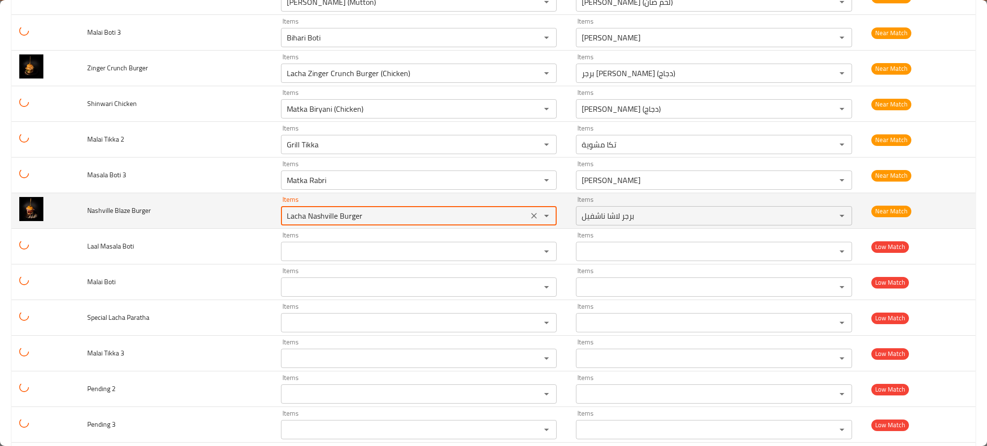
drag, startPoint x: 330, startPoint y: 220, endPoint x: 306, endPoint y: 224, distance: 23.5
click at [306, 224] on div "Lacha Nashville Burger Items" at bounding box center [419, 215] width 276 height 19
click at [309, 220] on Burger "Lacha Nashville Burger" at bounding box center [404, 215] width 241 height 13
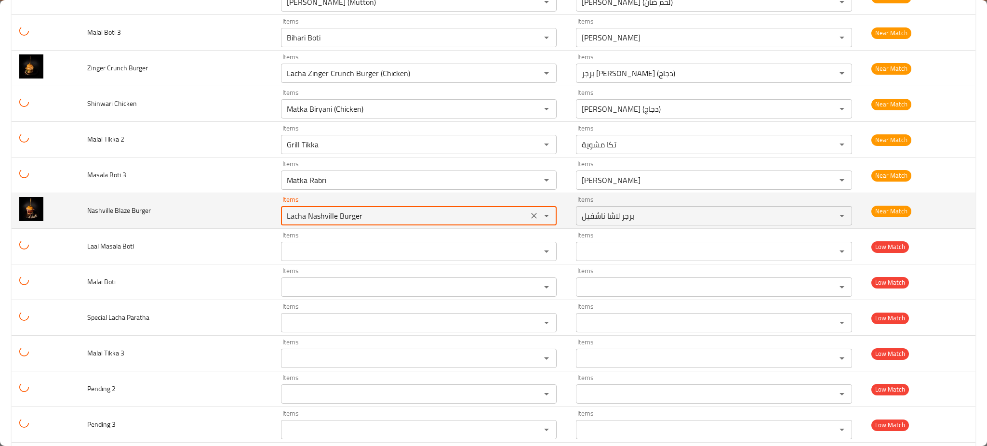
click at [309, 220] on Burger "Lacha Nashville Burger" at bounding box center [404, 215] width 241 height 13
paste Burger "Nashvill"
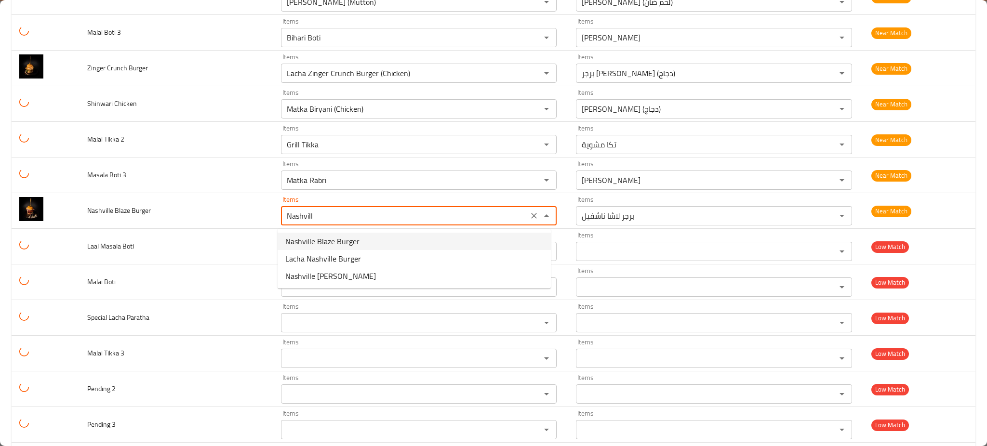
click at [309, 241] on span "Nashville Blaze Burger" at bounding box center [322, 242] width 74 height 12
type Burger "Nashville Blaze Burger"
type Burger-ar "برجر ناشفيل بلايز"
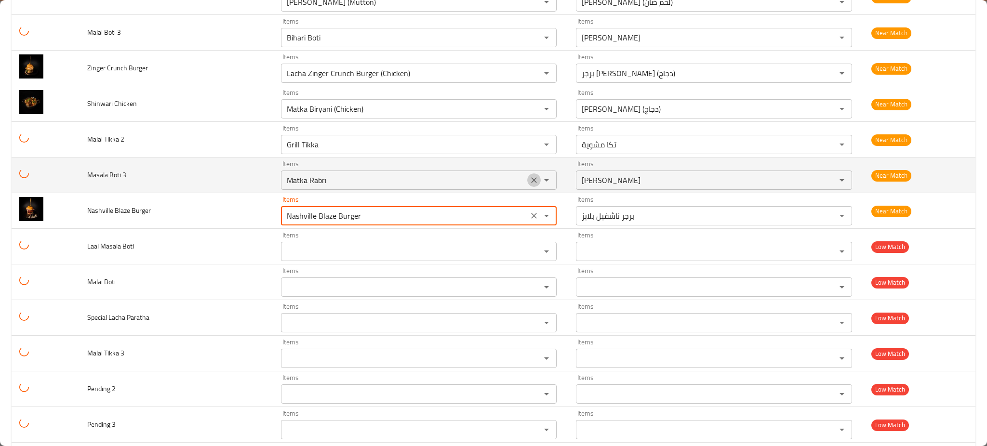
click at [529, 177] on icon "Clear" at bounding box center [534, 180] width 10 height 10
type Burger "Nashville Blaze Burger"
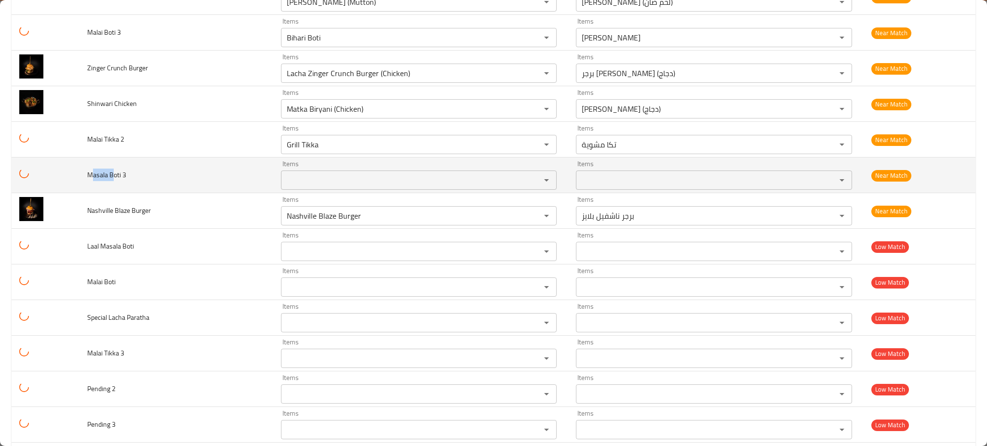
drag, startPoint x: 112, startPoint y: 175, endPoint x: 90, endPoint y: 177, distance: 22.2
click at [90, 177] on span "Masala Boti 3" at bounding box center [106, 175] width 39 height 13
copy span "asala B"
paste 3 "asala B"
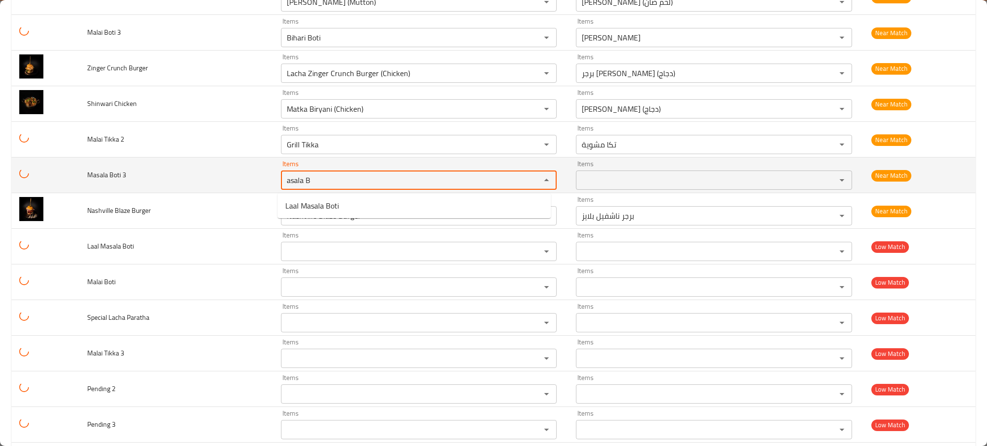
click at [296, 180] on 3 "asala B" at bounding box center [404, 179] width 241 height 13
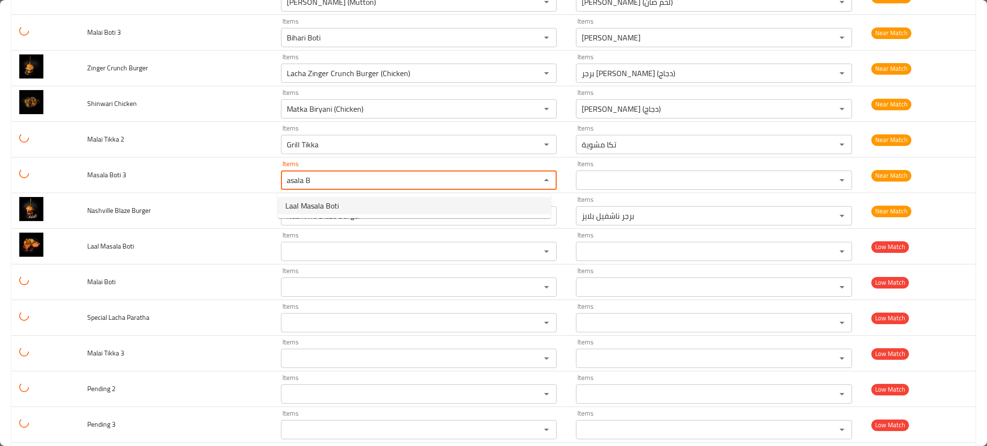
click at [302, 204] on span "Laal Masala Boti" at bounding box center [311, 206] width 53 height 12
type 3 "Laal Masala Boti"
type 3-ar "لال ماسالا بوتي"
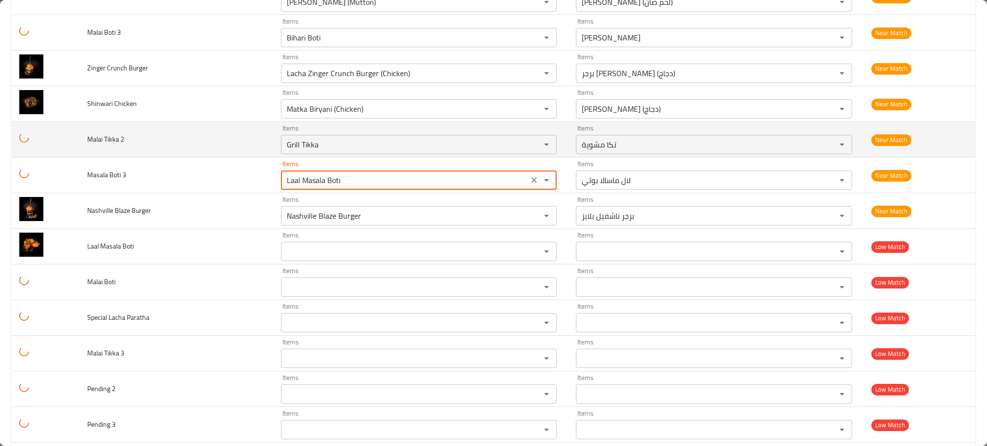
type 3 "Laal Masala Boti"
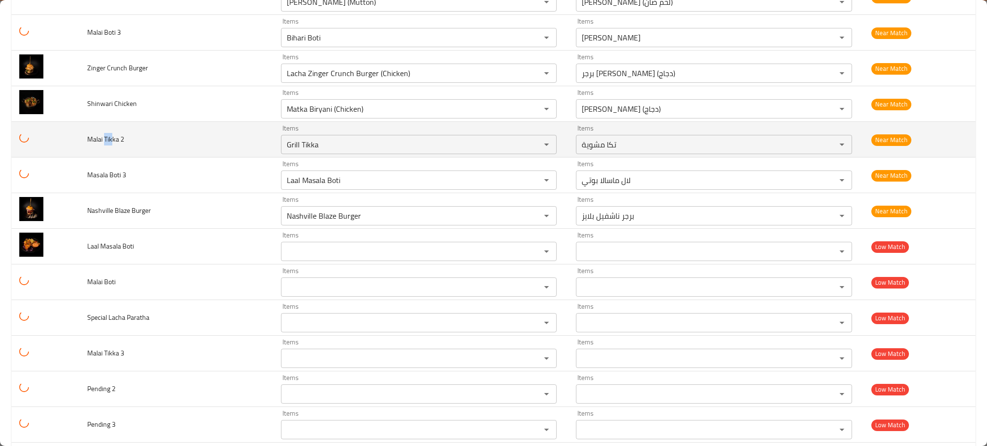
drag, startPoint x: 113, startPoint y: 144, endPoint x: 102, endPoint y: 144, distance: 11.1
click at [102, 144] on span "Malai Tikka 2" at bounding box center [105, 139] width 37 height 13
drag, startPoint x: 89, startPoint y: 141, endPoint x: 105, endPoint y: 141, distance: 15.9
click at [105, 141] on span "Malai Tikka 2" at bounding box center [105, 139] width 37 height 13
copy span "Malai"
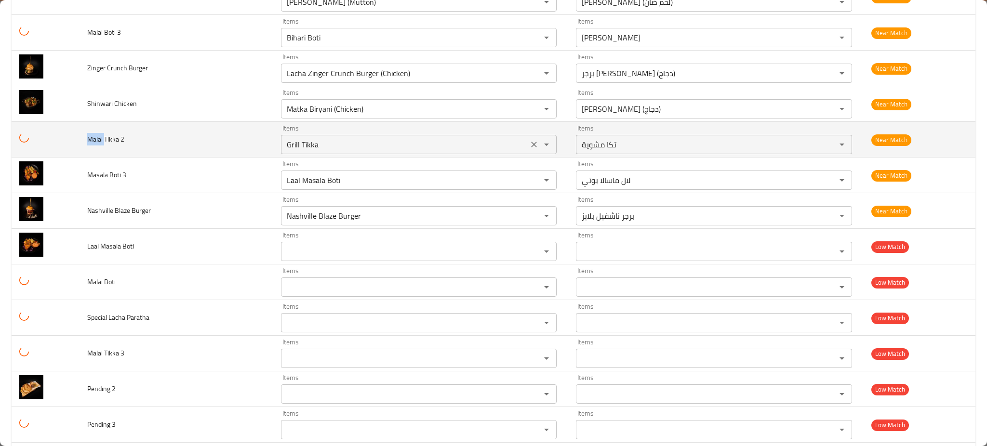
click at [324, 142] on 2 "Grill Tikka" at bounding box center [404, 144] width 241 height 13
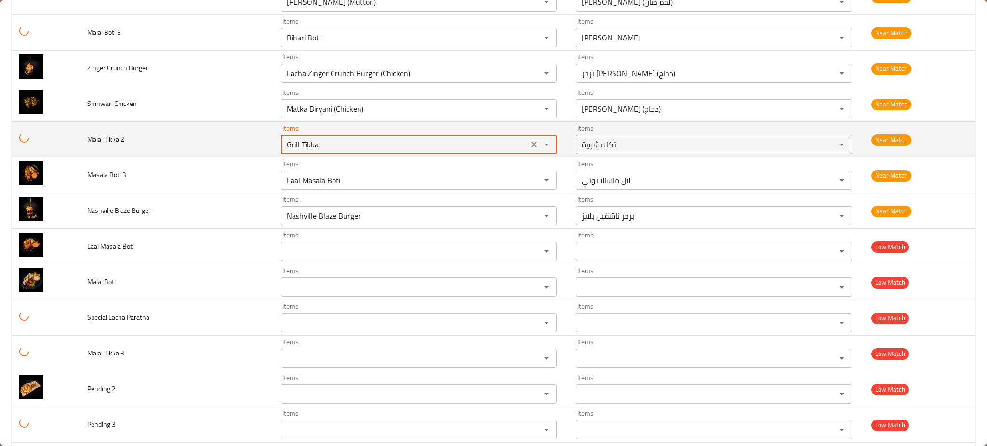
click at [324, 142] on 2 "Grill Tikka" at bounding box center [404, 144] width 241 height 13
paste 2 "Malai"
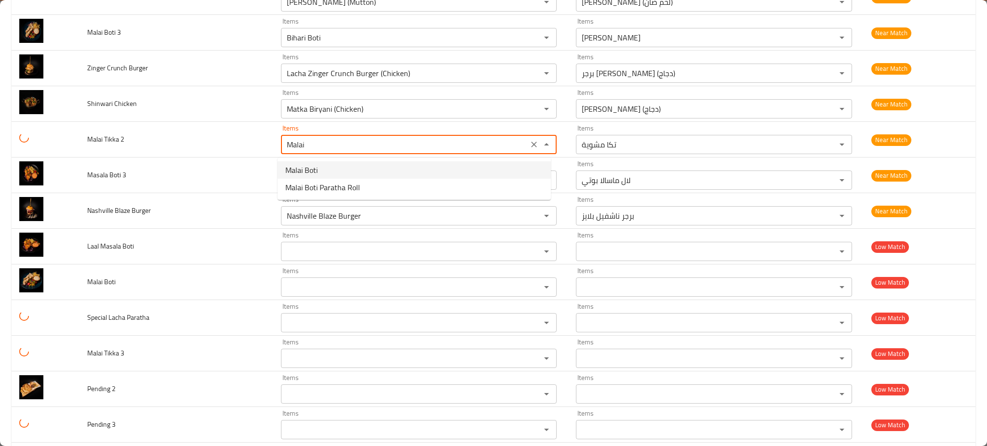
click at [367, 169] on 2-option-0 "Malai Boti" at bounding box center [413, 169] width 273 height 17
type 2 "Malai Boti"
type 2-ar "مالاي بوتي"
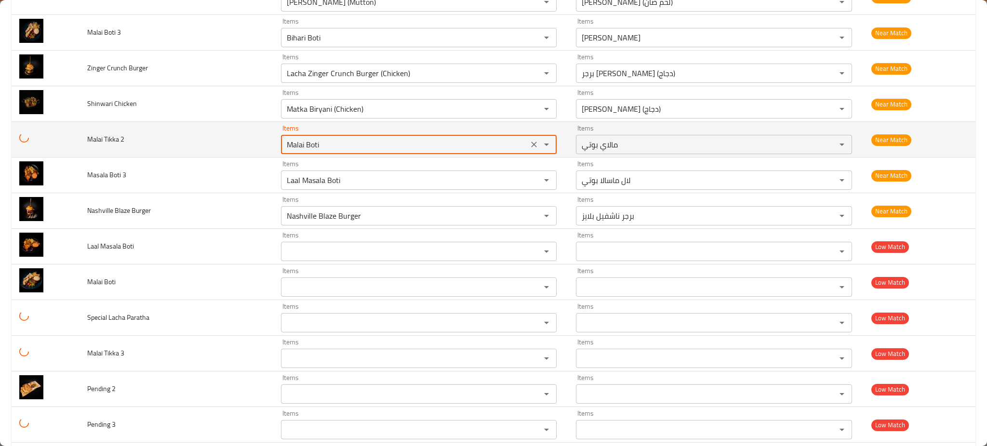
click at [529, 149] on icon "Clear" at bounding box center [534, 145] width 10 height 10
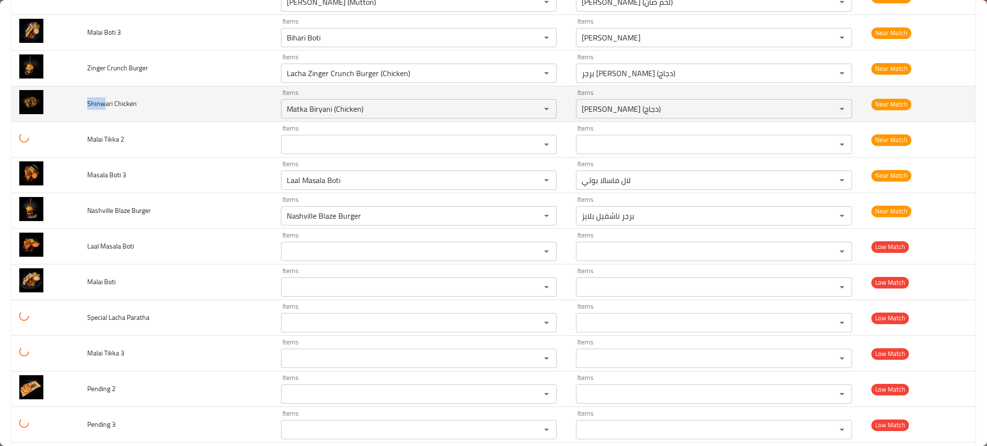
drag, startPoint x: 106, startPoint y: 106, endPoint x: 86, endPoint y: 106, distance: 19.8
click at [86, 106] on td "Shinwari Chicken" at bounding box center [176, 104] width 194 height 36
copy span "Shinw"
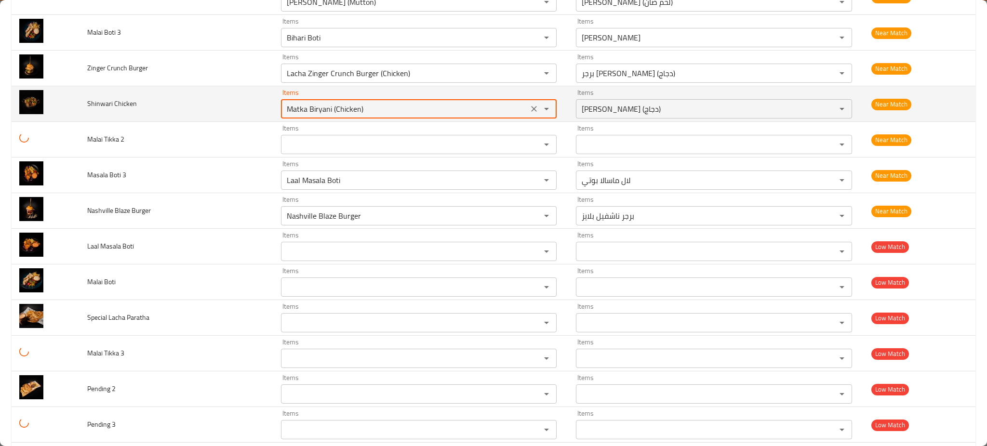
click at [295, 105] on Chicken "Matka Biryani (Chicken)" at bounding box center [404, 108] width 241 height 13
paste Chicken "Shinw"
type Chicken "Shinw"
click at [533, 108] on icon "Clear" at bounding box center [534, 109] width 10 height 10
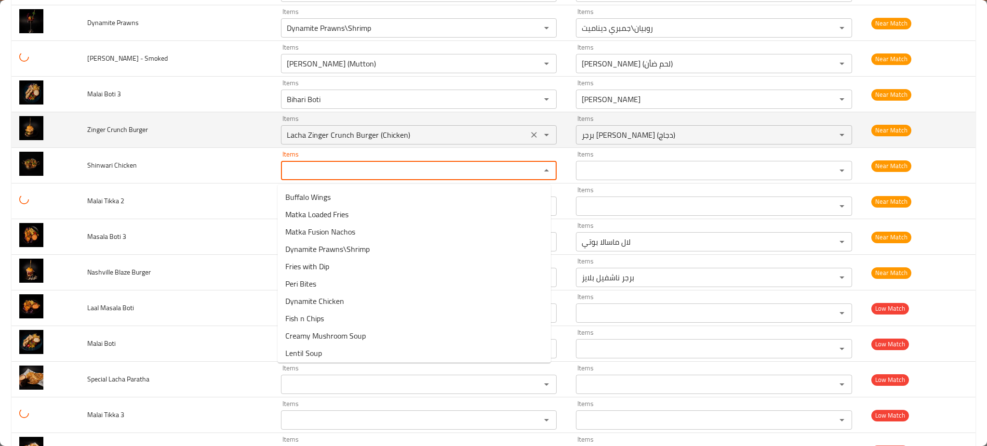
scroll to position [1208, 0]
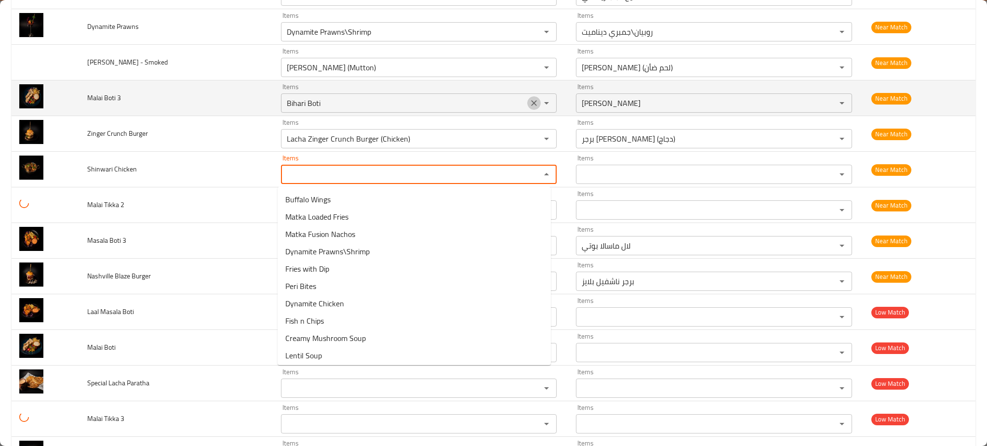
click at [529, 108] on icon "Clear" at bounding box center [534, 103] width 10 height 10
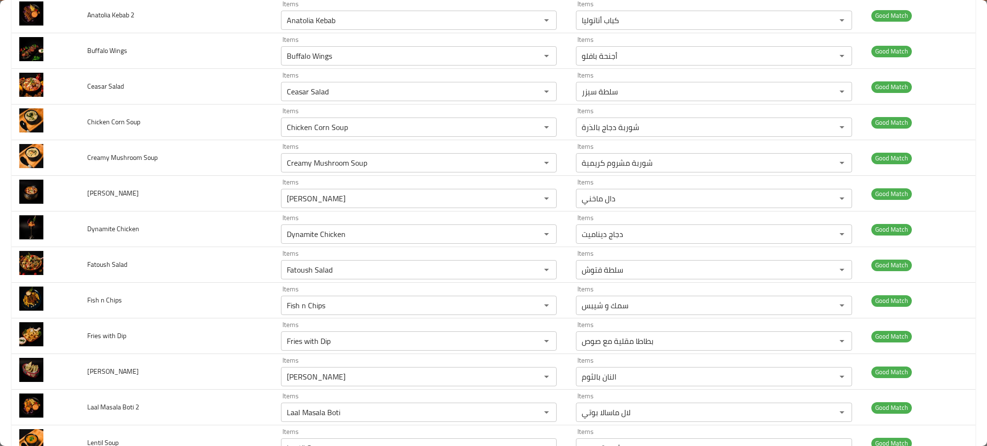
scroll to position [0, 0]
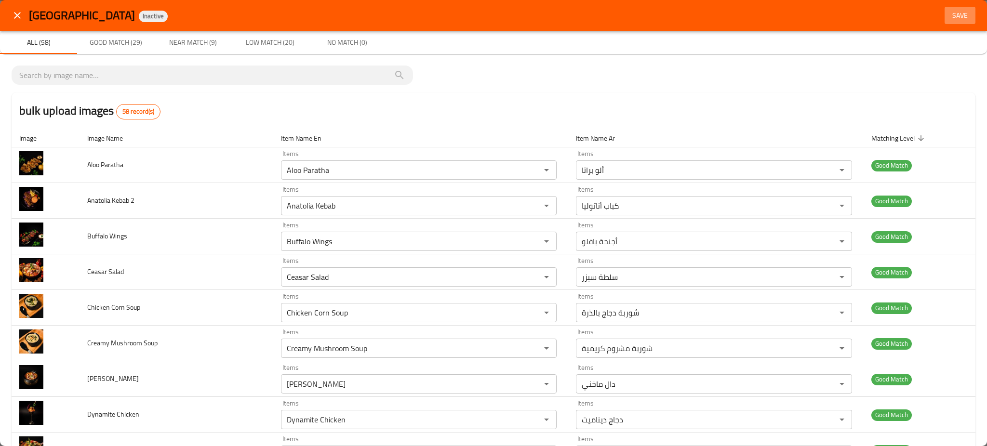
click at [948, 12] on span "Save" at bounding box center [959, 16] width 23 height 12
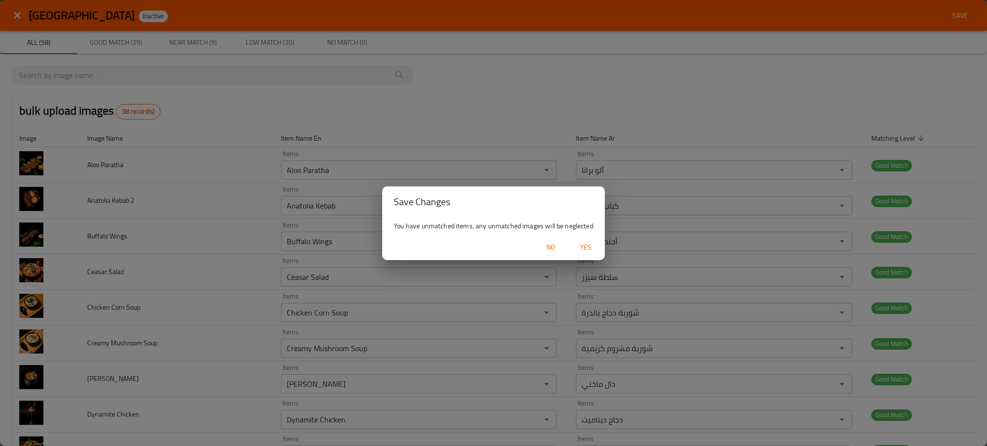
click at [591, 247] on span "Yes" at bounding box center [585, 247] width 23 height 12
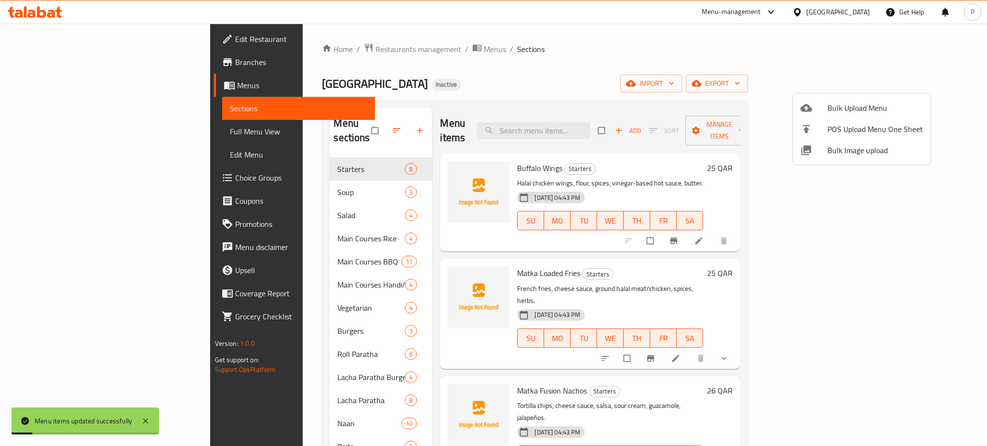
click at [918, 79] on div at bounding box center [493, 223] width 987 height 446
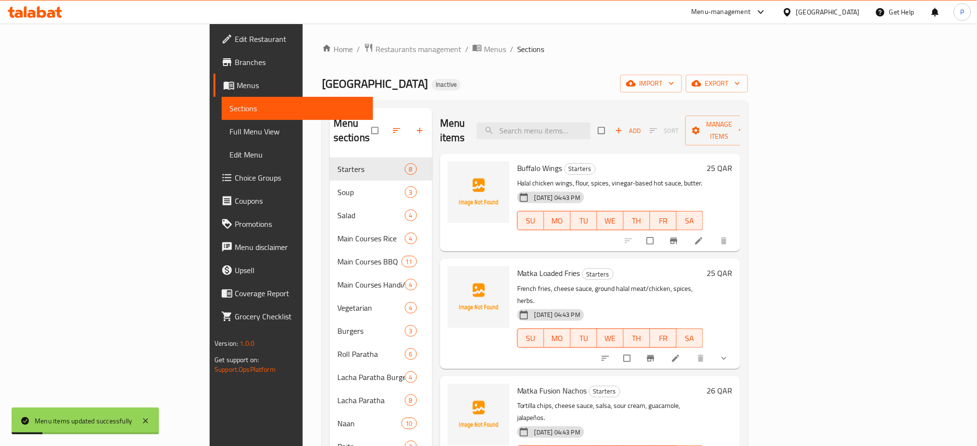
click at [740, 79] on span "export" at bounding box center [716, 84] width 47 height 12
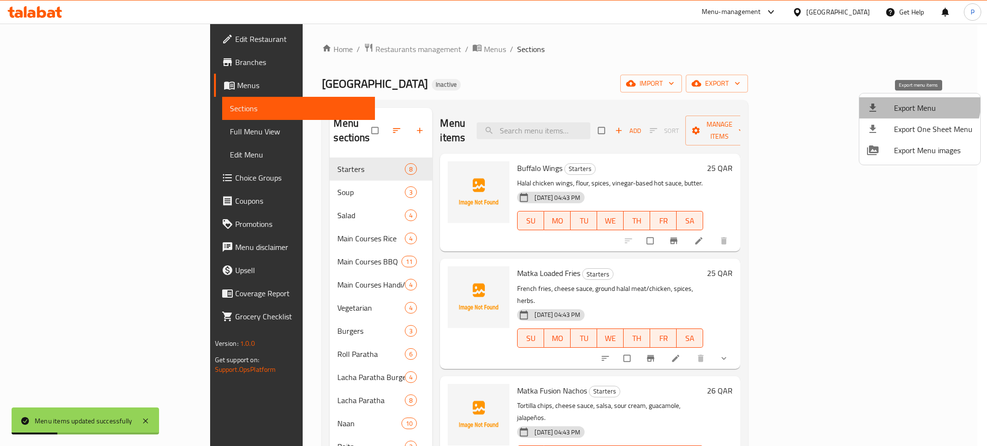
click at [906, 102] on span "Export Menu" at bounding box center [933, 108] width 79 height 12
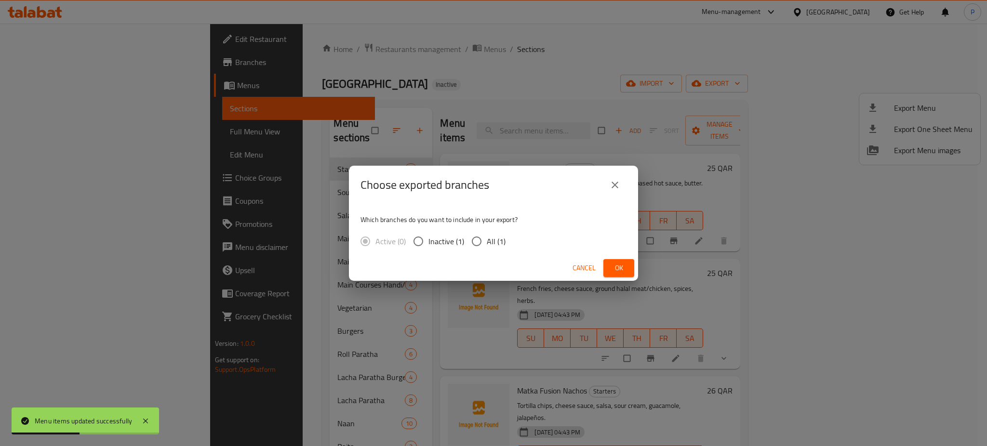
click at [488, 238] on span "All (1)" at bounding box center [496, 242] width 19 height 12
click at [487, 238] on input "All (1)" at bounding box center [476, 241] width 20 height 20
radio input "true"
click at [611, 278] on div "Cancel Ok" at bounding box center [493, 268] width 289 height 26
click at [629, 268] on button "Ok" at bounding box center [618, 268] width 31 height 18
